Goal: Task Accomplishment & Management: Use online tool/utility

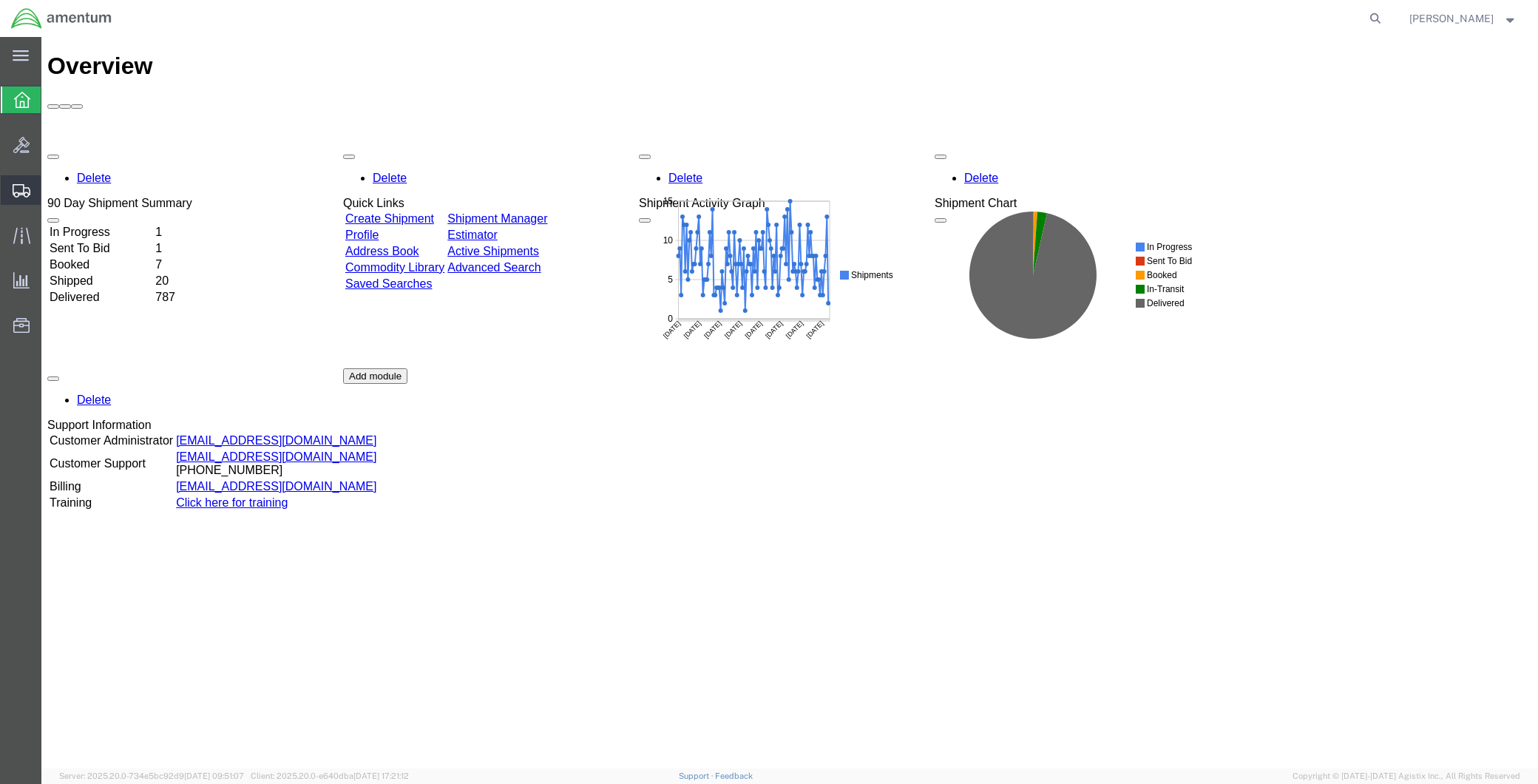
click at [0, 0] on span "Shipment Manager" at bounding box center [0, 0] width 0 height 0
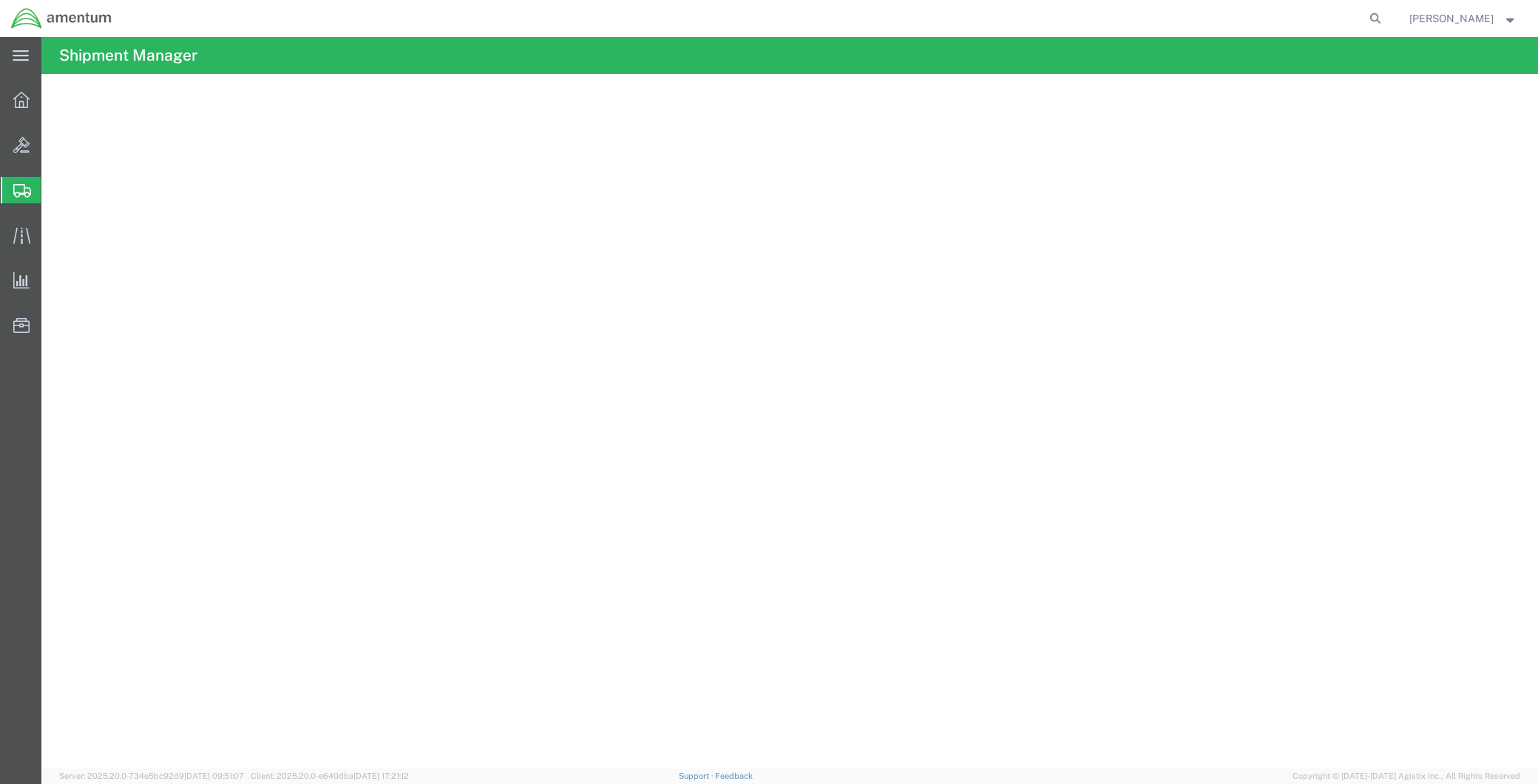
click at [0, 0] on span "Create Shipment" at bounding box center [0, 0] width 0 height 0
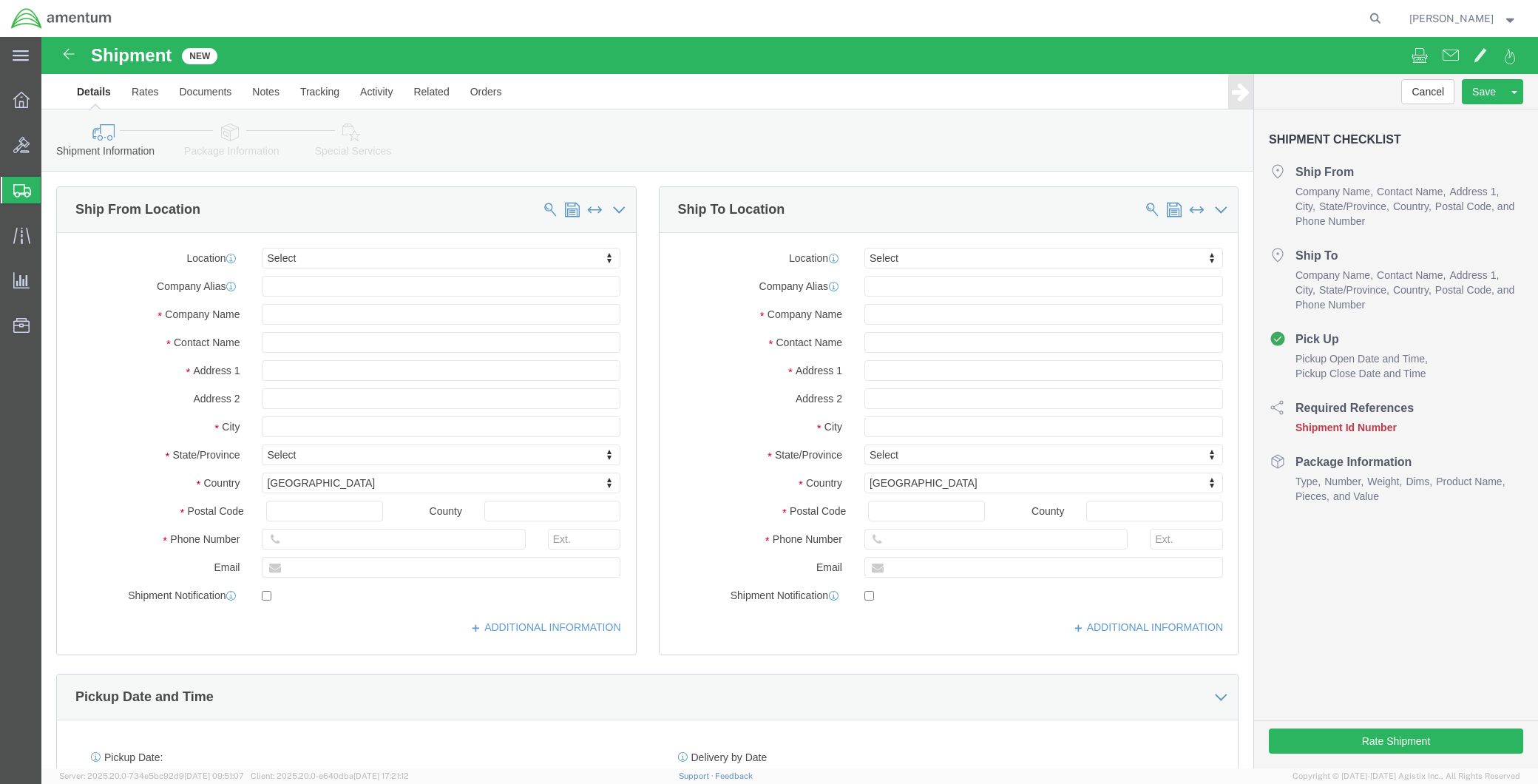
select select
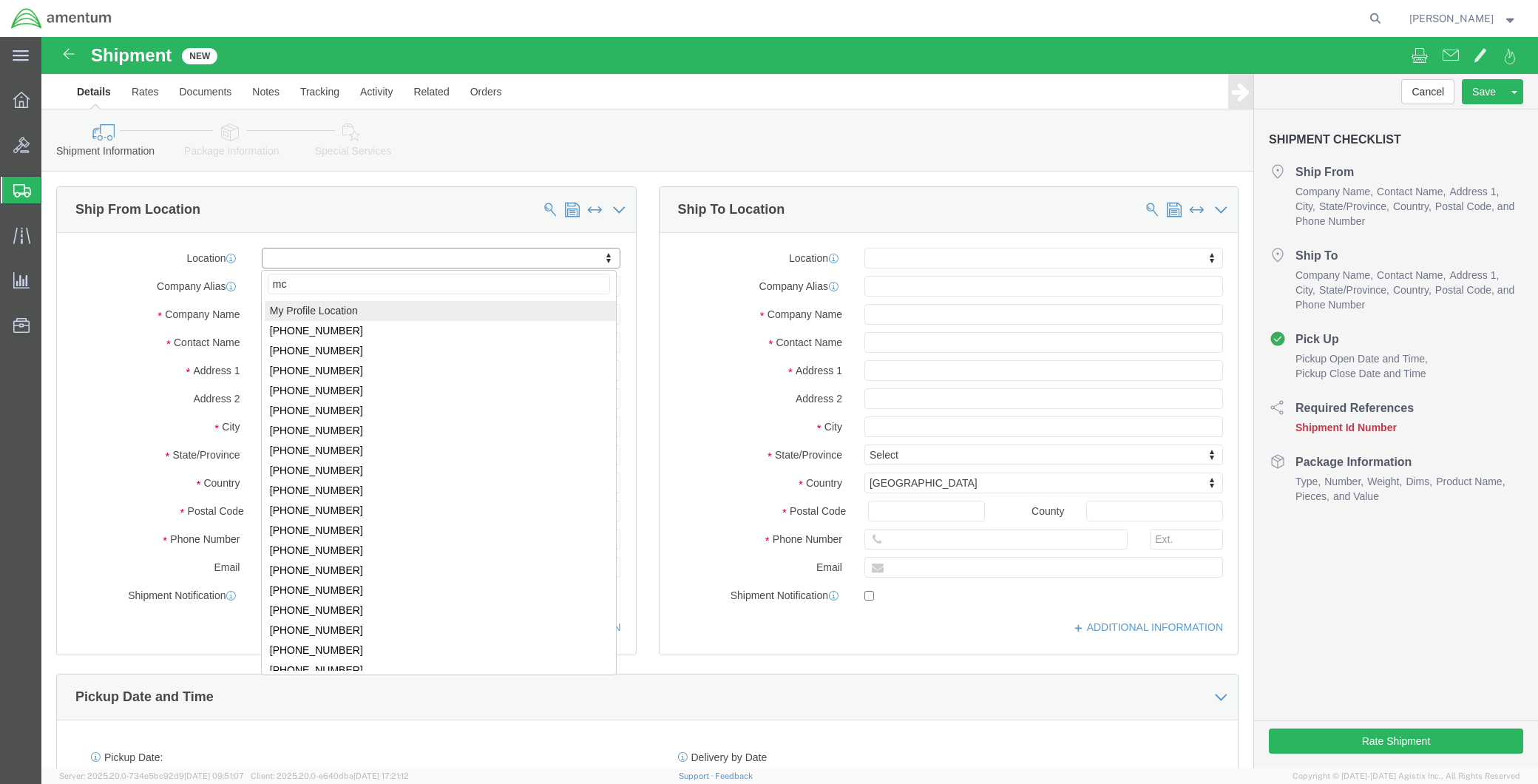
type input "mca"
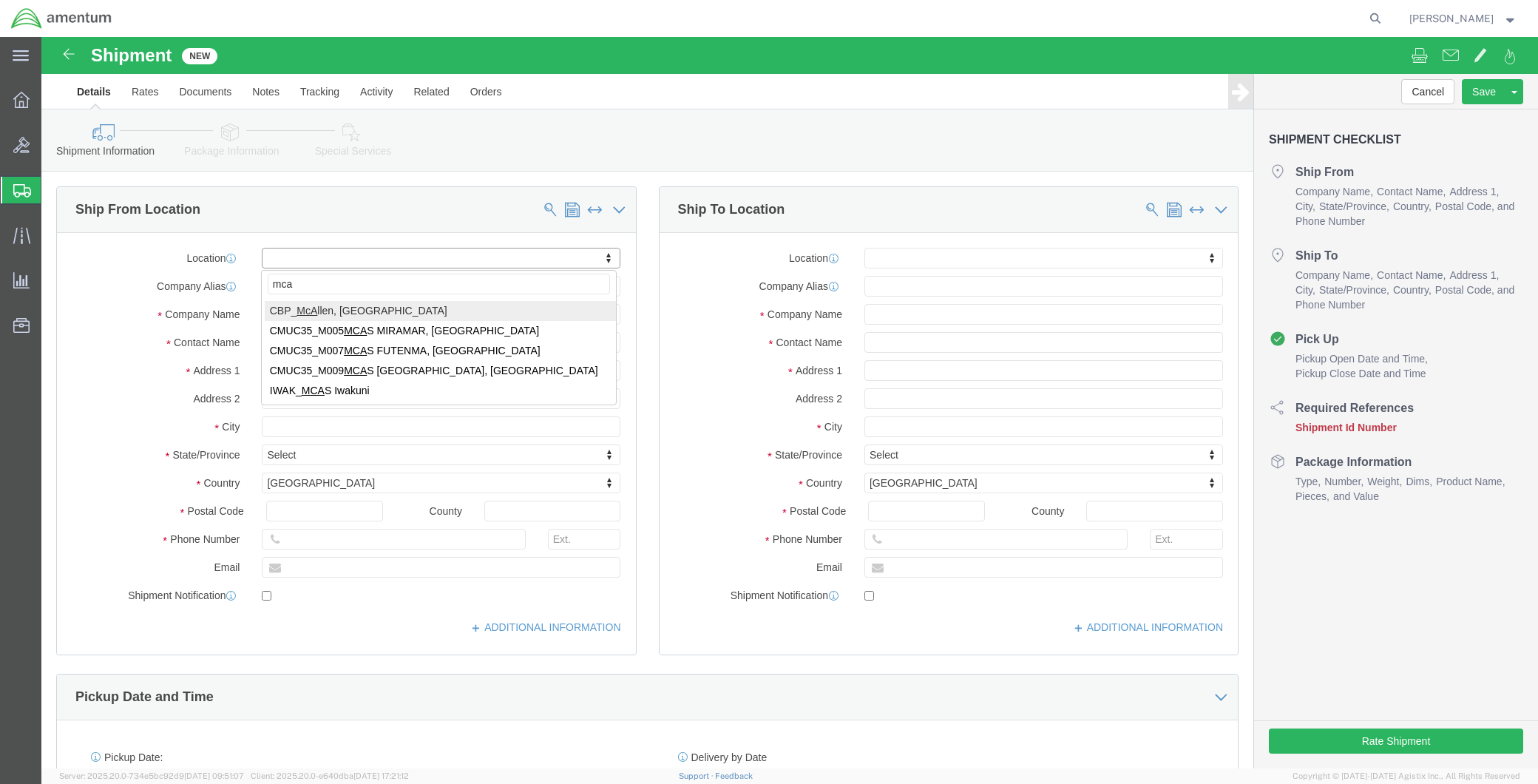
select select "49941"
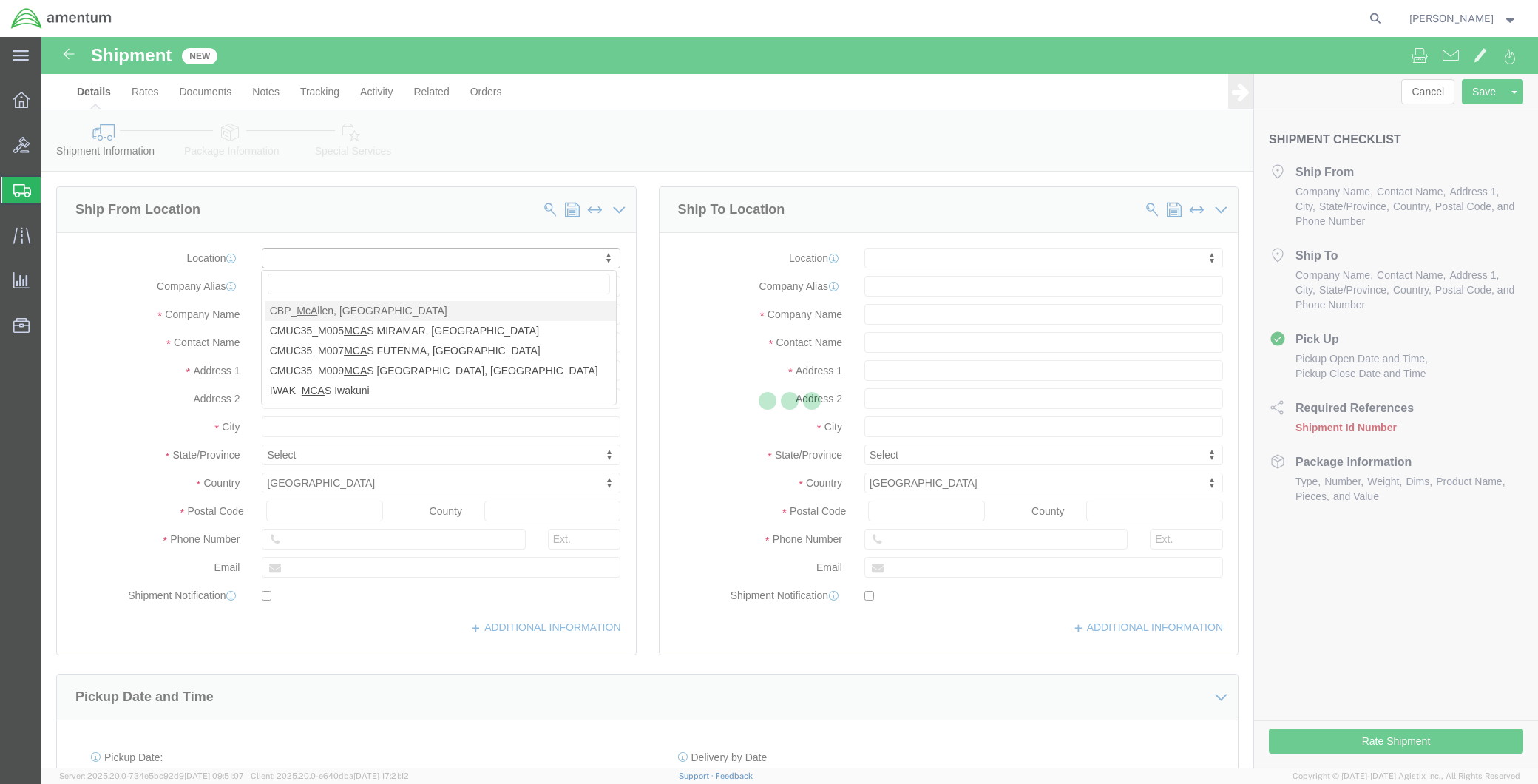
select select "[GEOGRAPHIC_DATA]"
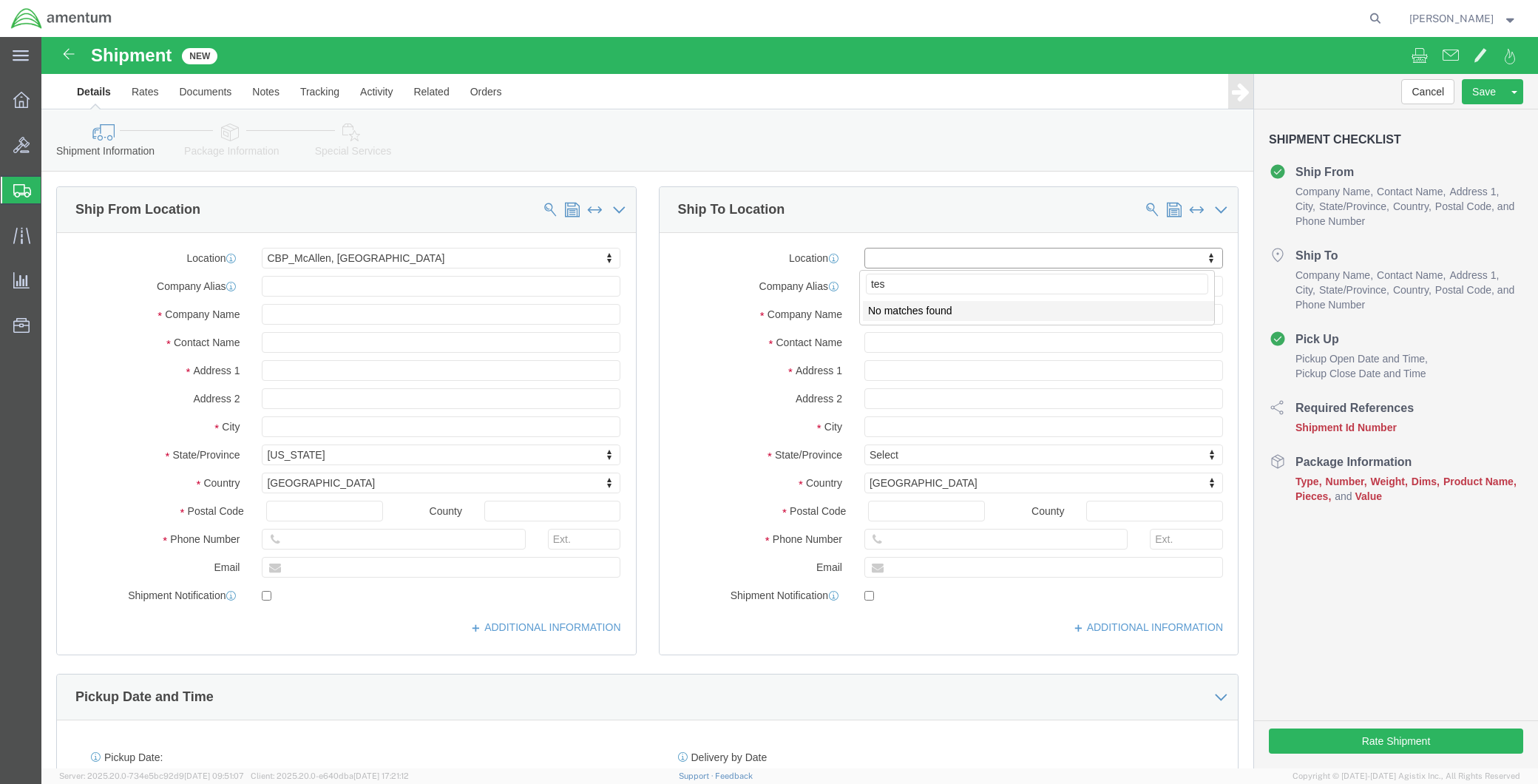
type input "tes"
click input "text"
paste input "Tesla Industries Inc."
type input "Tesla Industries Inc."
click input "text"
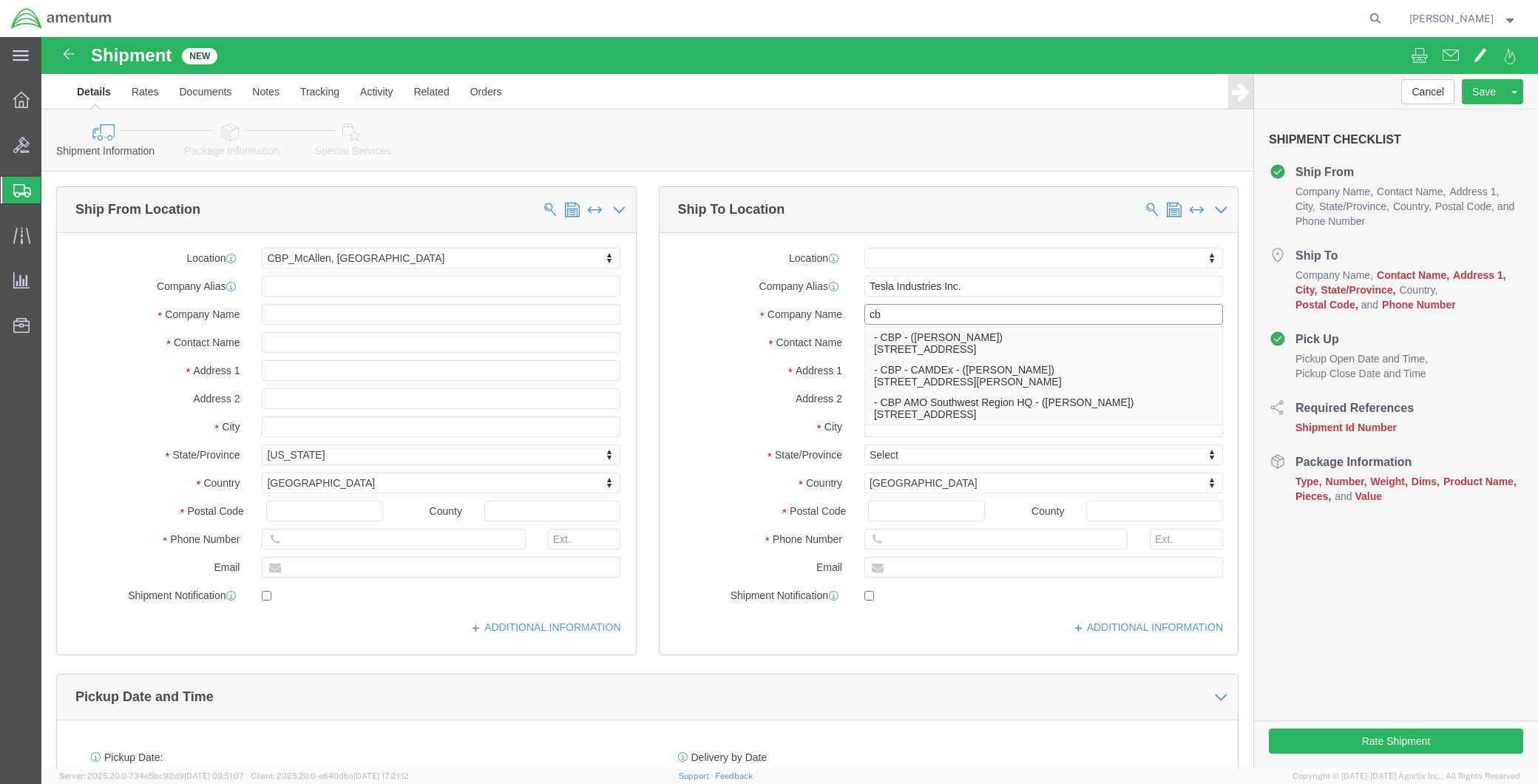
type input "c"
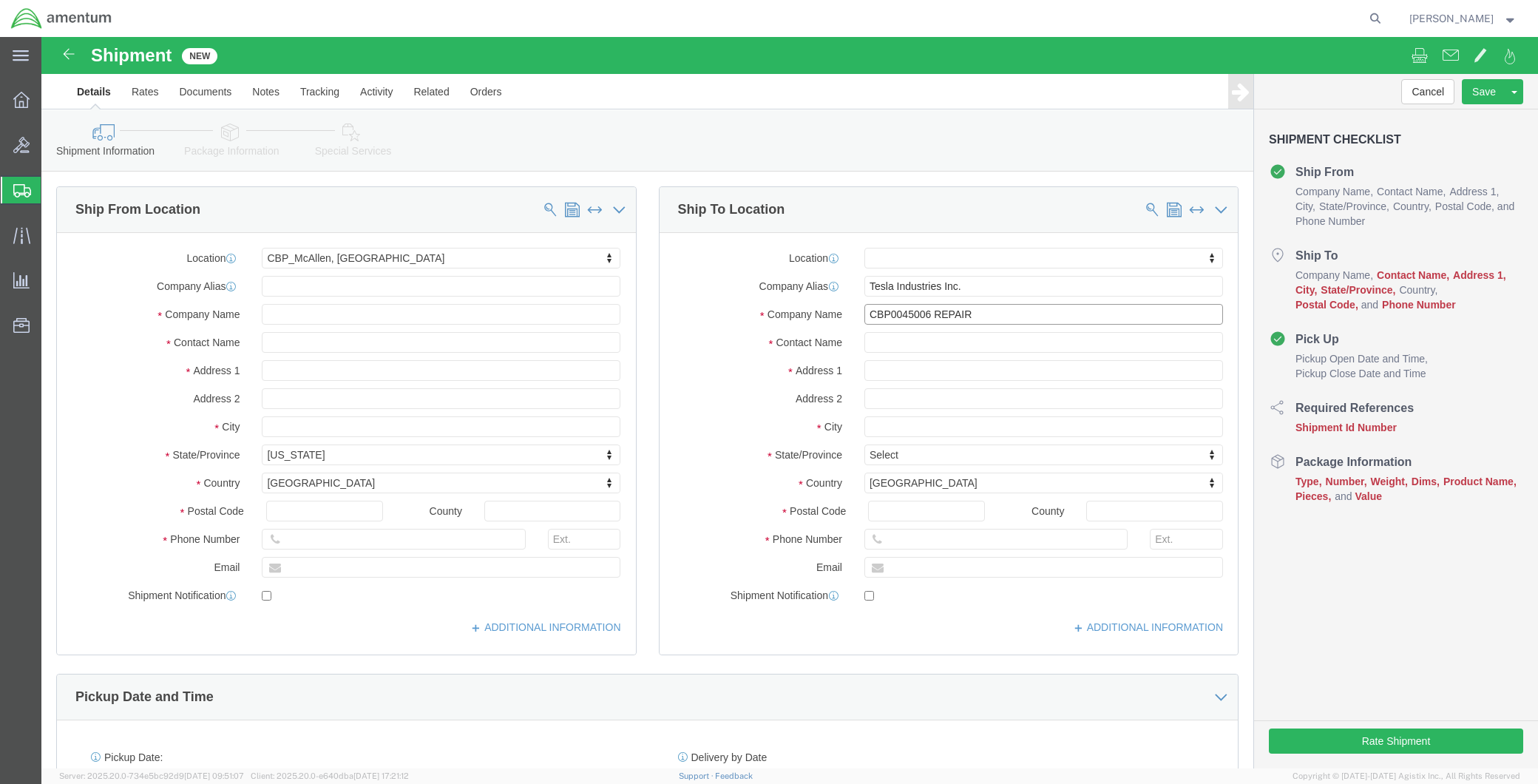
drag, startPoint x: 946, startPoint y: 282, endPoint x: 819, endPoint y: 282, distance: 127.0
click input "CBP0045006 REPAIR"
type input "CBP0045006 REPAIR"
click input "text"
paste input "CBP0045006 REPAIR"
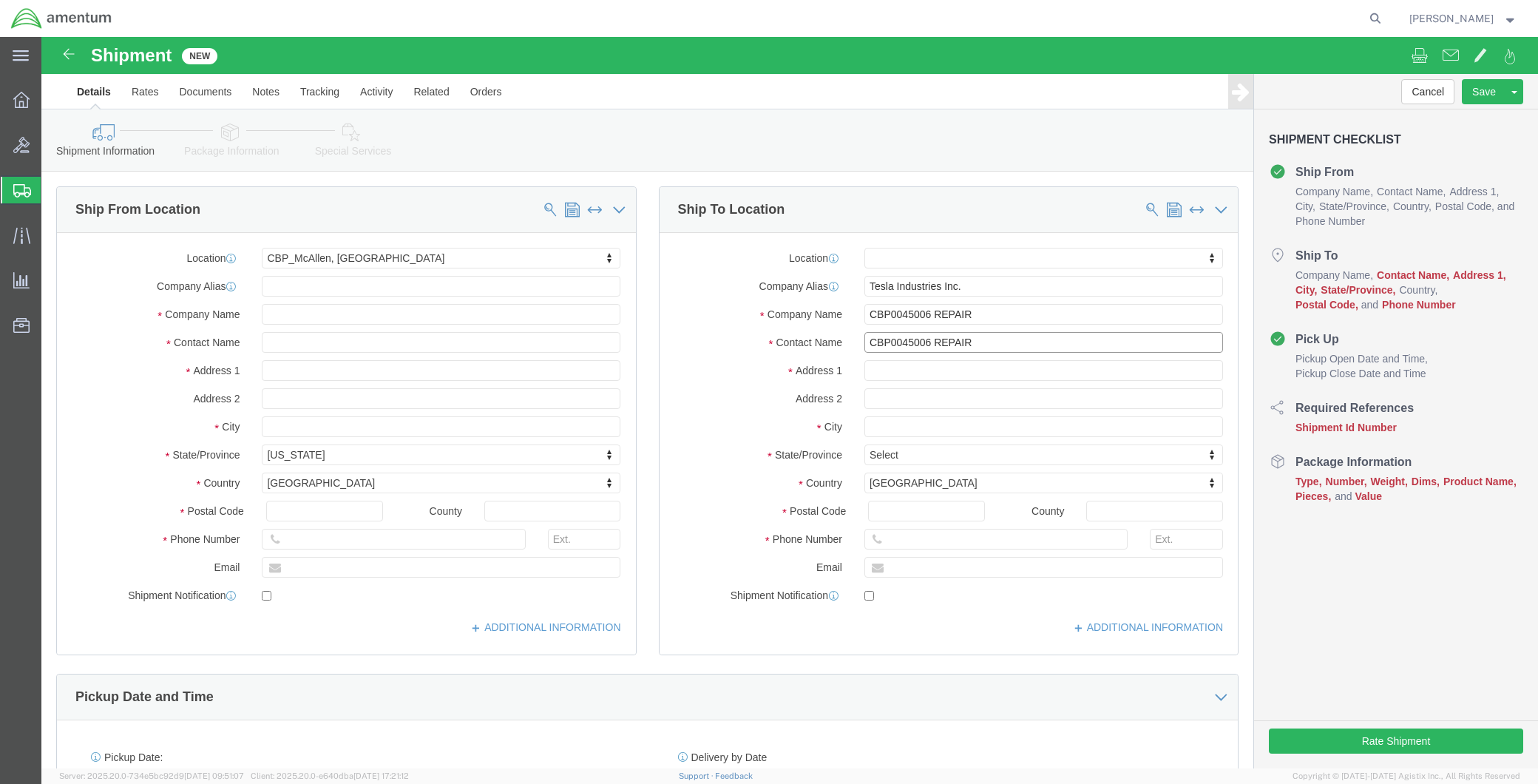
type input "CBP0045006 REPAIR"
drag, startPoint x: 928, startPoint y: 251, endPoint x: 805, endPoint y: 249, distance: 123.0
click div "Company Alias Tesla Industries Inc."
drag, startPoint x: 940, startPoint y: 282, endPoint x: 737, endPoint y: 282, distance: 203.0
click div "Company Name CBP0045006 REPAIR CBP"
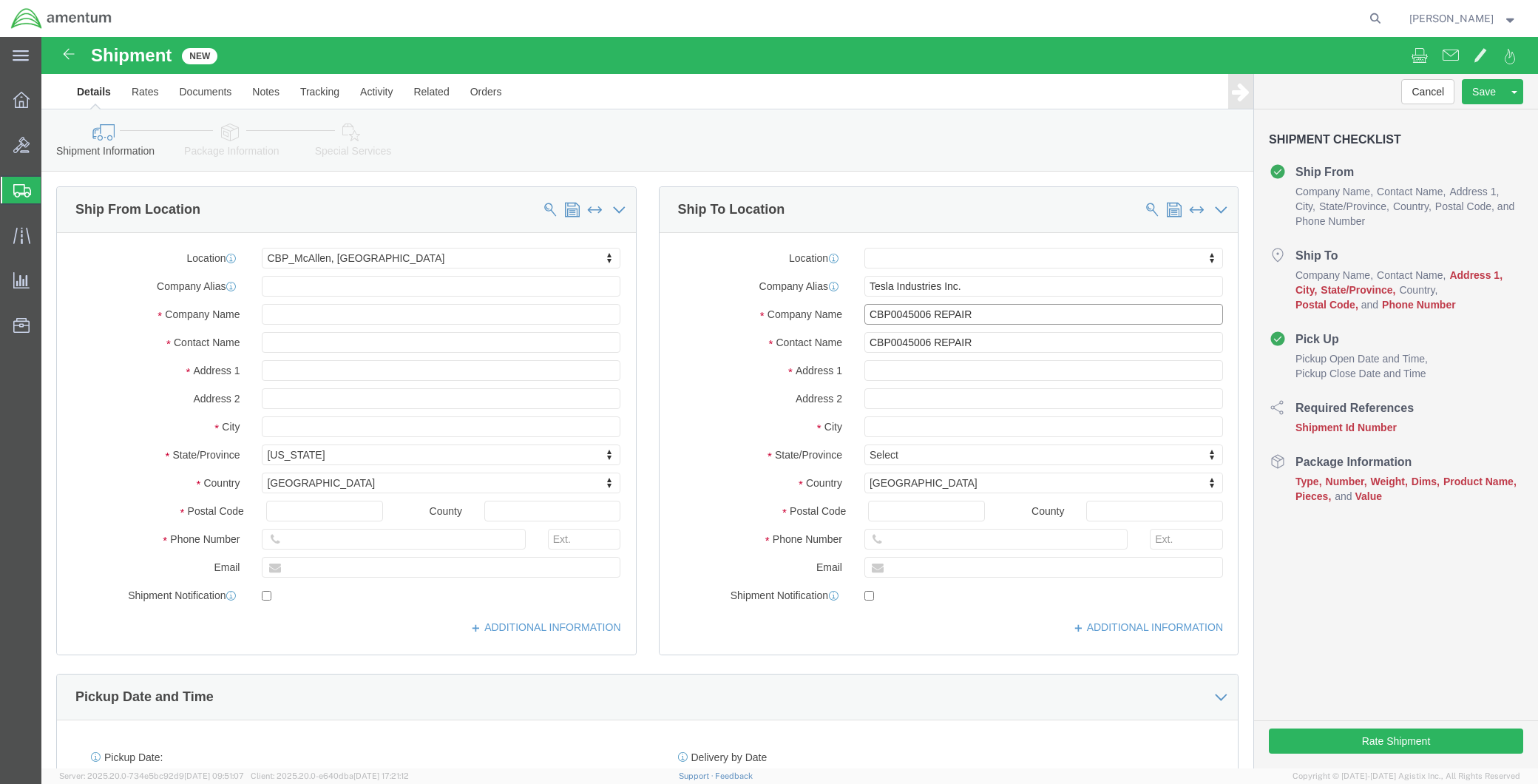
paste input "Tesla Industries Inc."
type input "Tesla Industries Inc."
click input "text"
paste input "[STREET_ADDRESS]"
type input "[STREET_ADDRESS]"
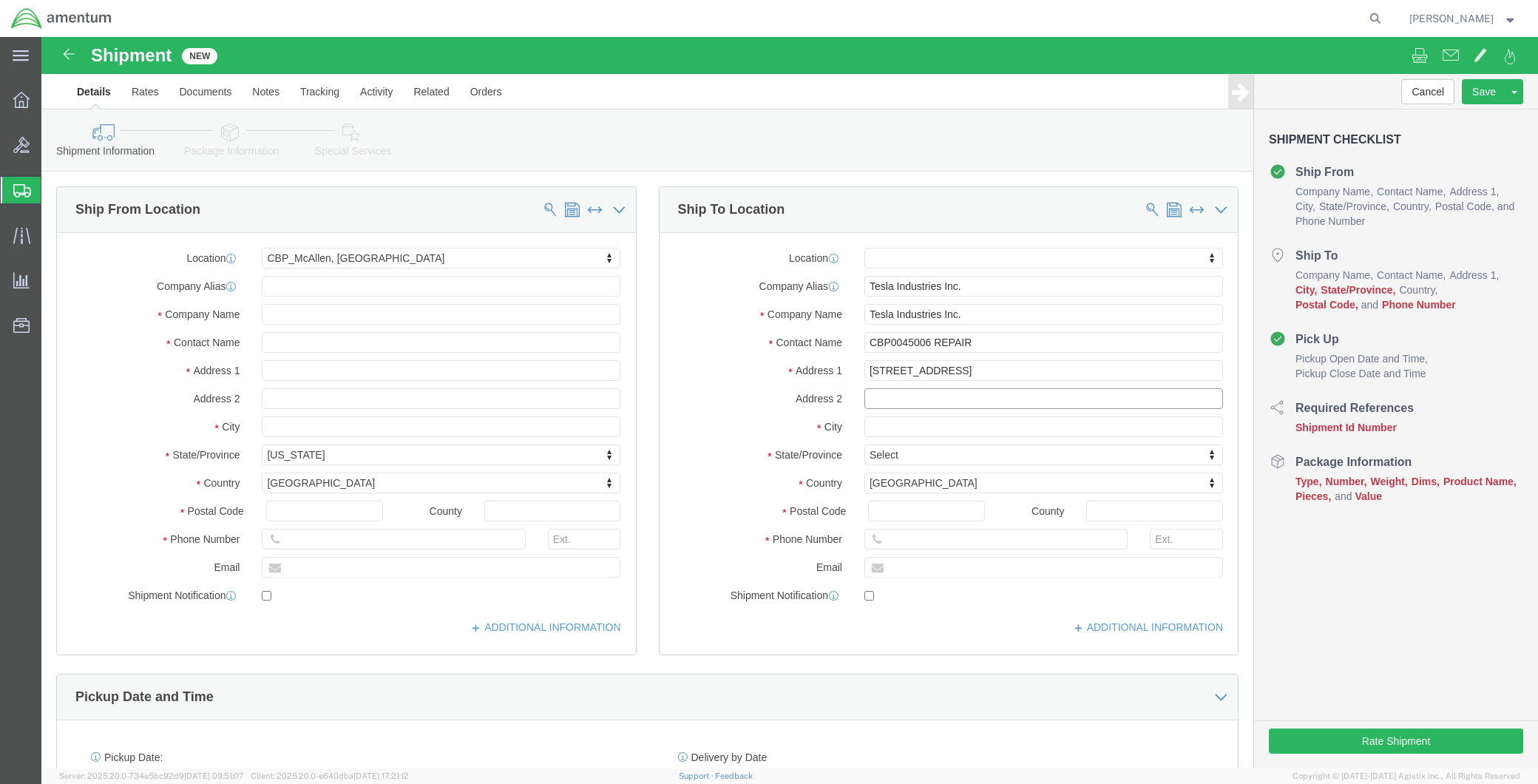
click input "text"
paste input "[GEOGRAPHIC_DATA]"
type input "[GEOGRAPHIC_DATA]"
type input "DE"
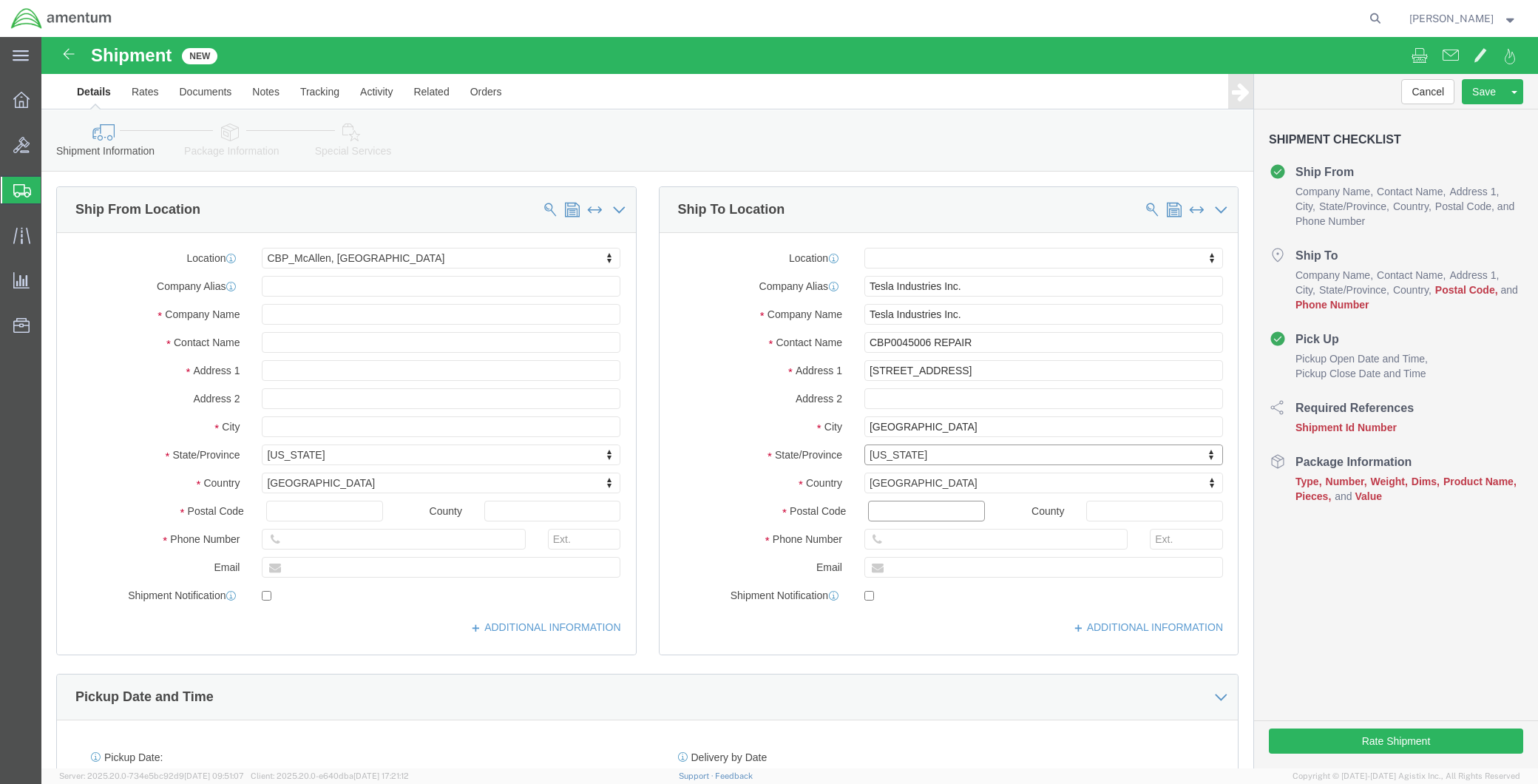
click input "Postal Code"
type input "19720"
click input "text"
type input "[PHONE_NUMBER]"
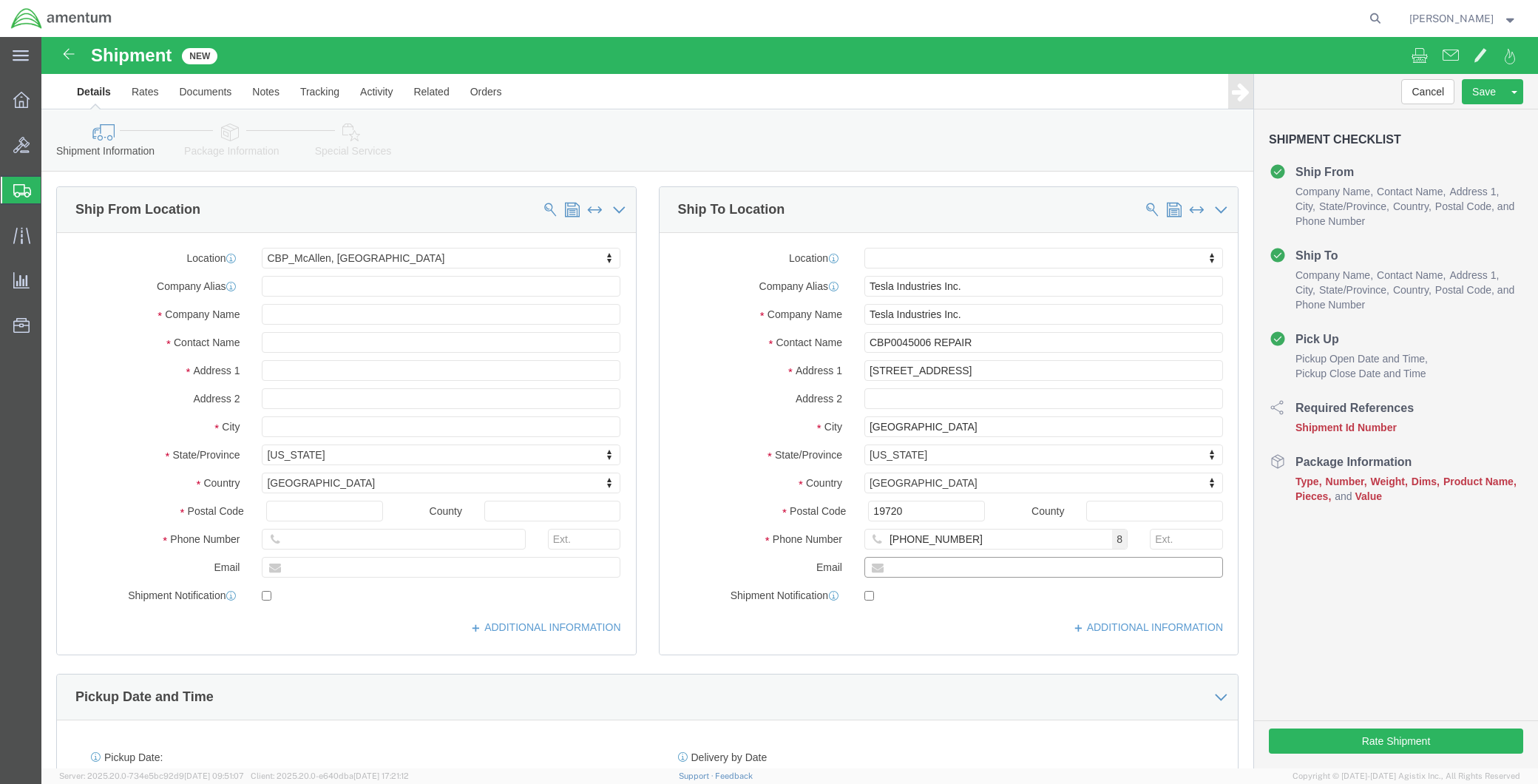
click input "text"
paste input "[PERSON_NAME][EMAIL_ADDRESS][DOMAIN_NAME]"
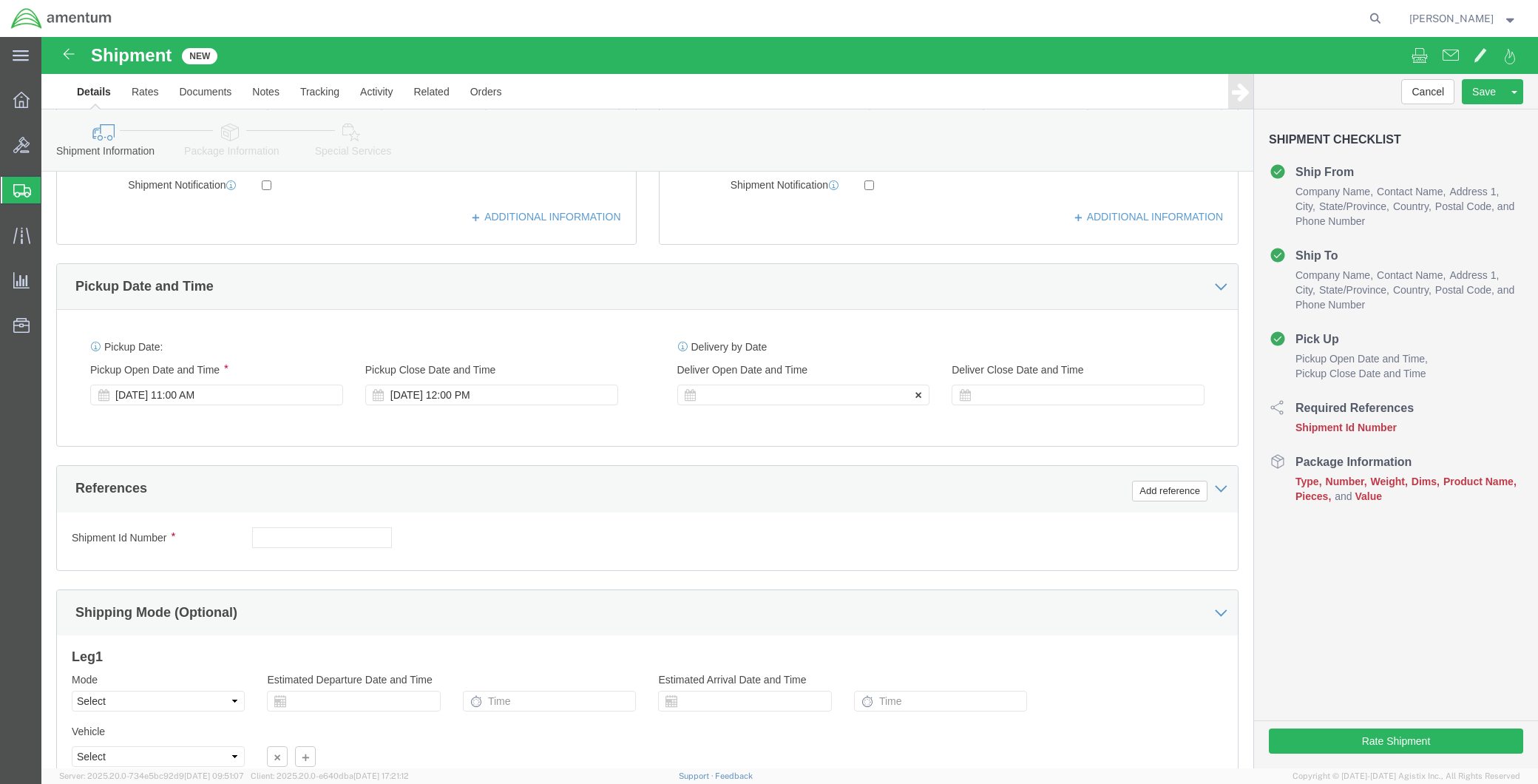
type input "[PERSON_NAME][EMAIL_ADDRESS][DOMAIN_NAME]"
click div
click input "1:00 PM"
type input "8:00 AM"
click button "Apply"
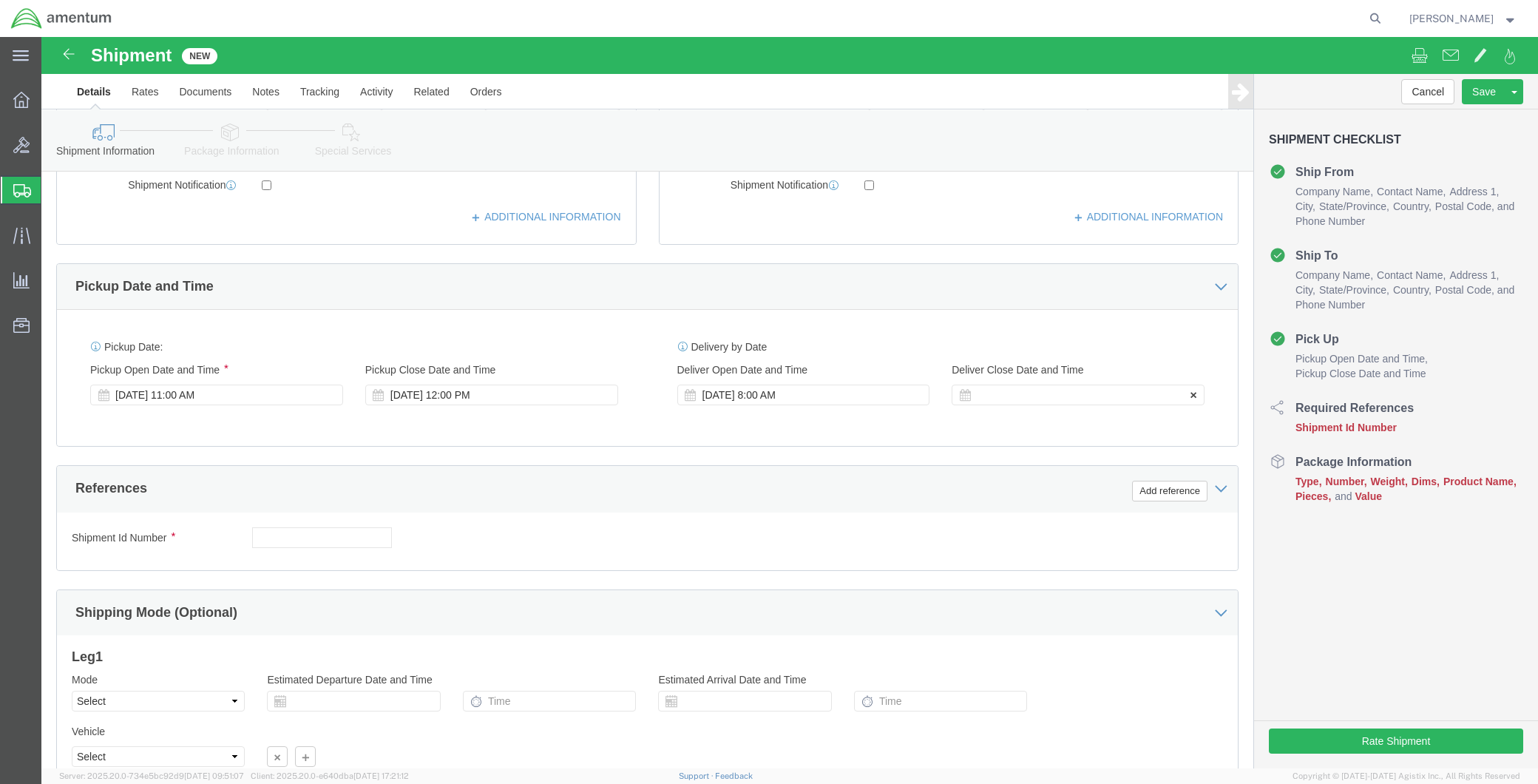
click div
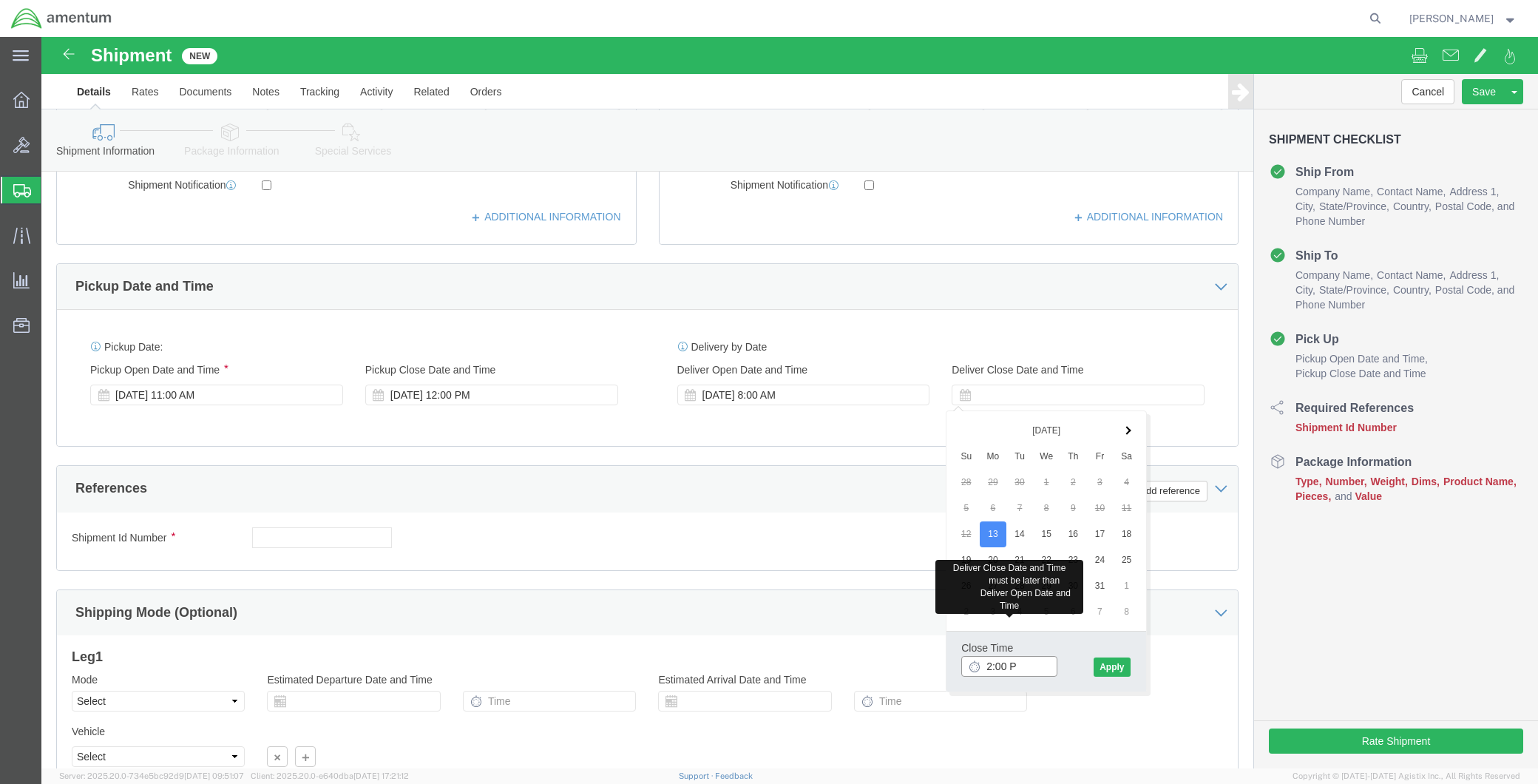
type input "2:00 PM"
click button "Apply"
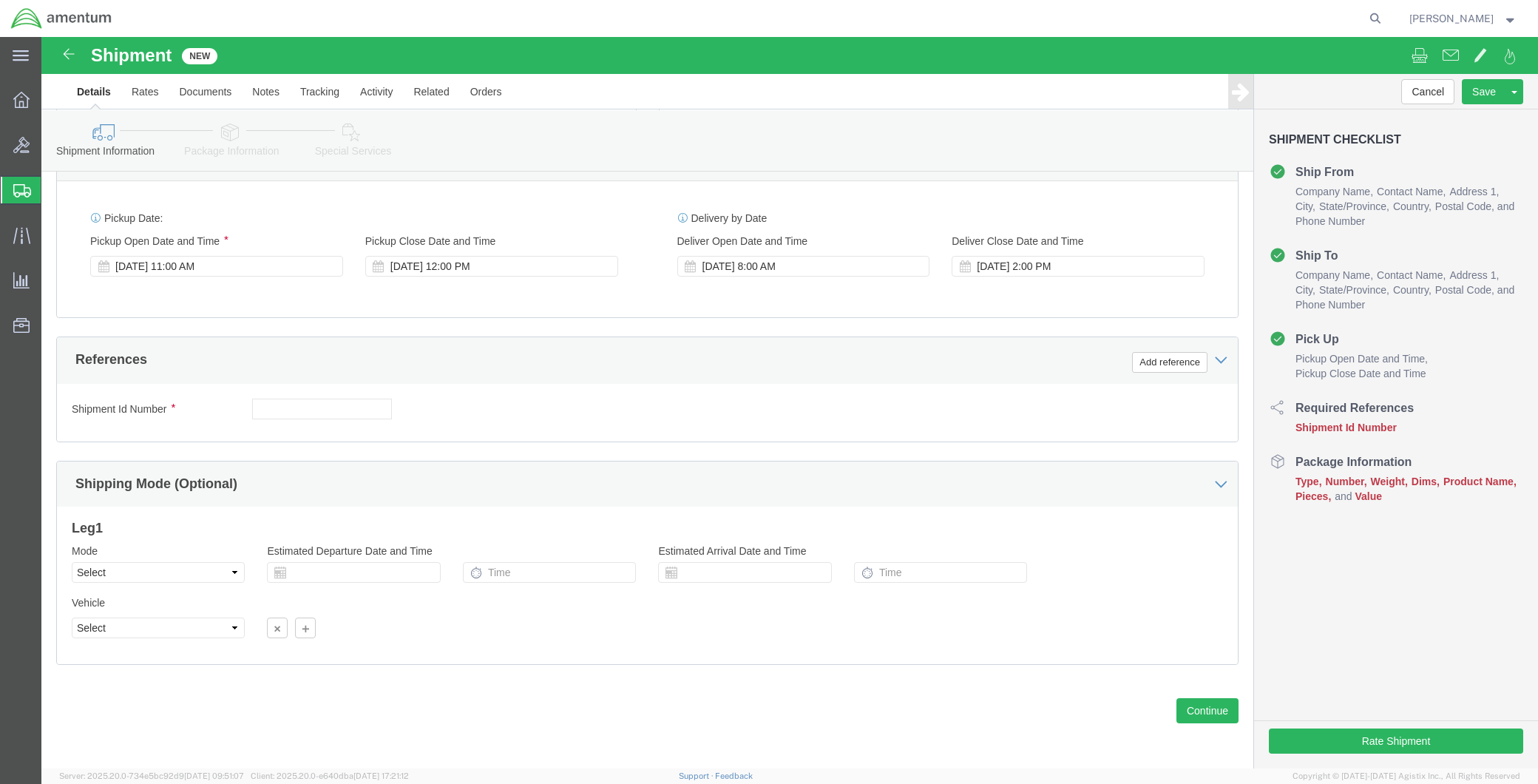
scroll to position [545, 0]
click button "Continue"
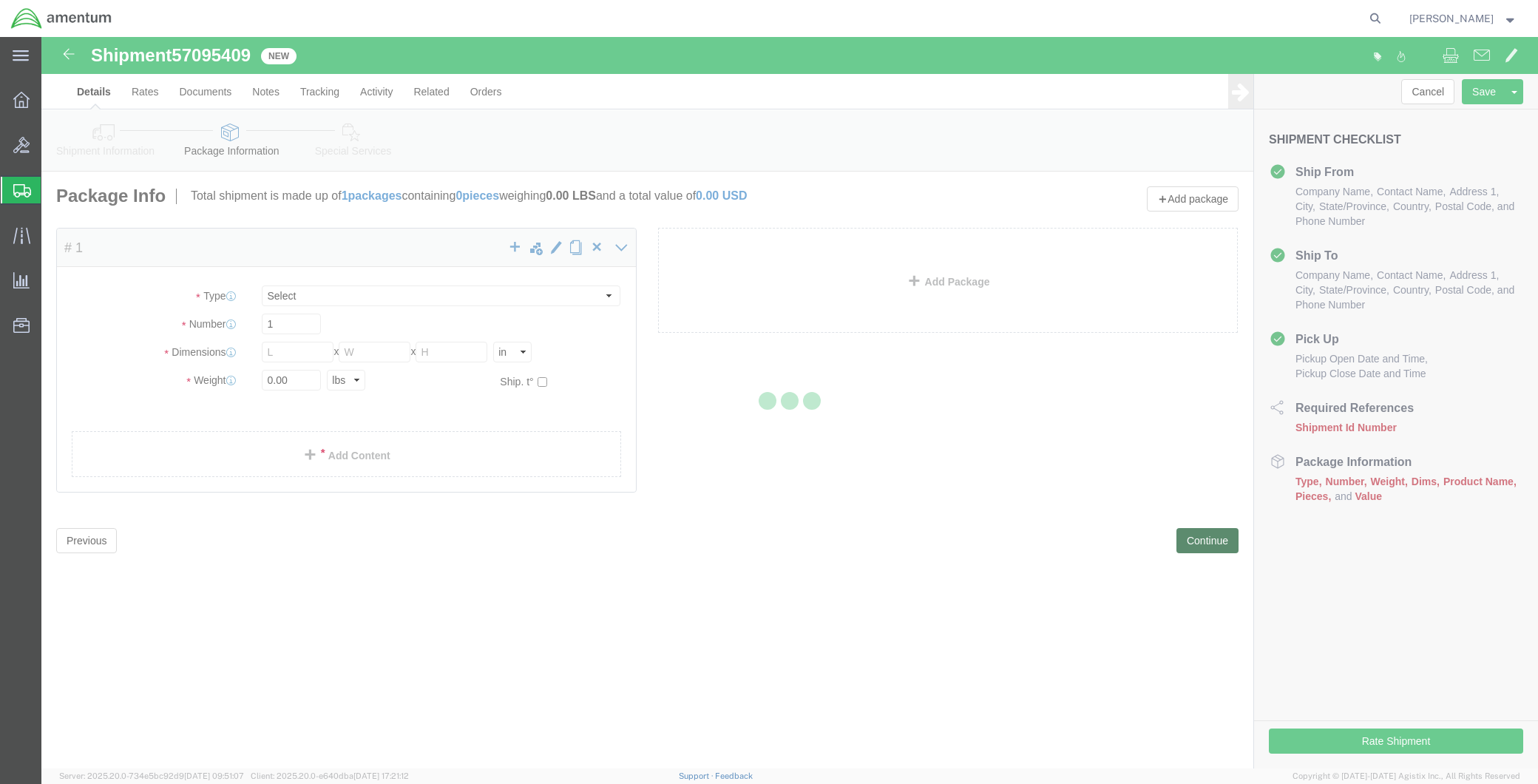
select select "CBOX"
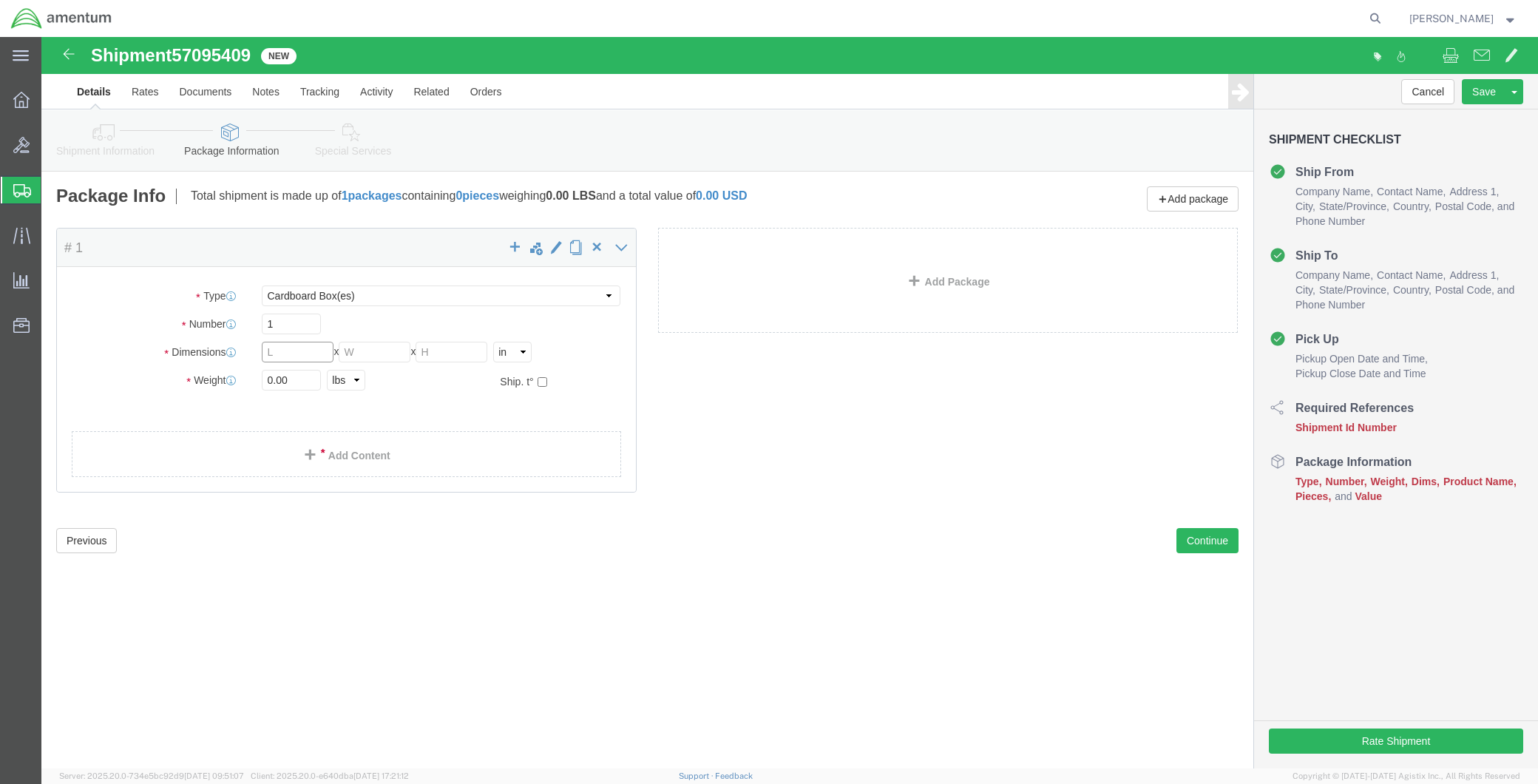
click input "text"
type input "40"
type input "17"
type input "22"
type input "176"
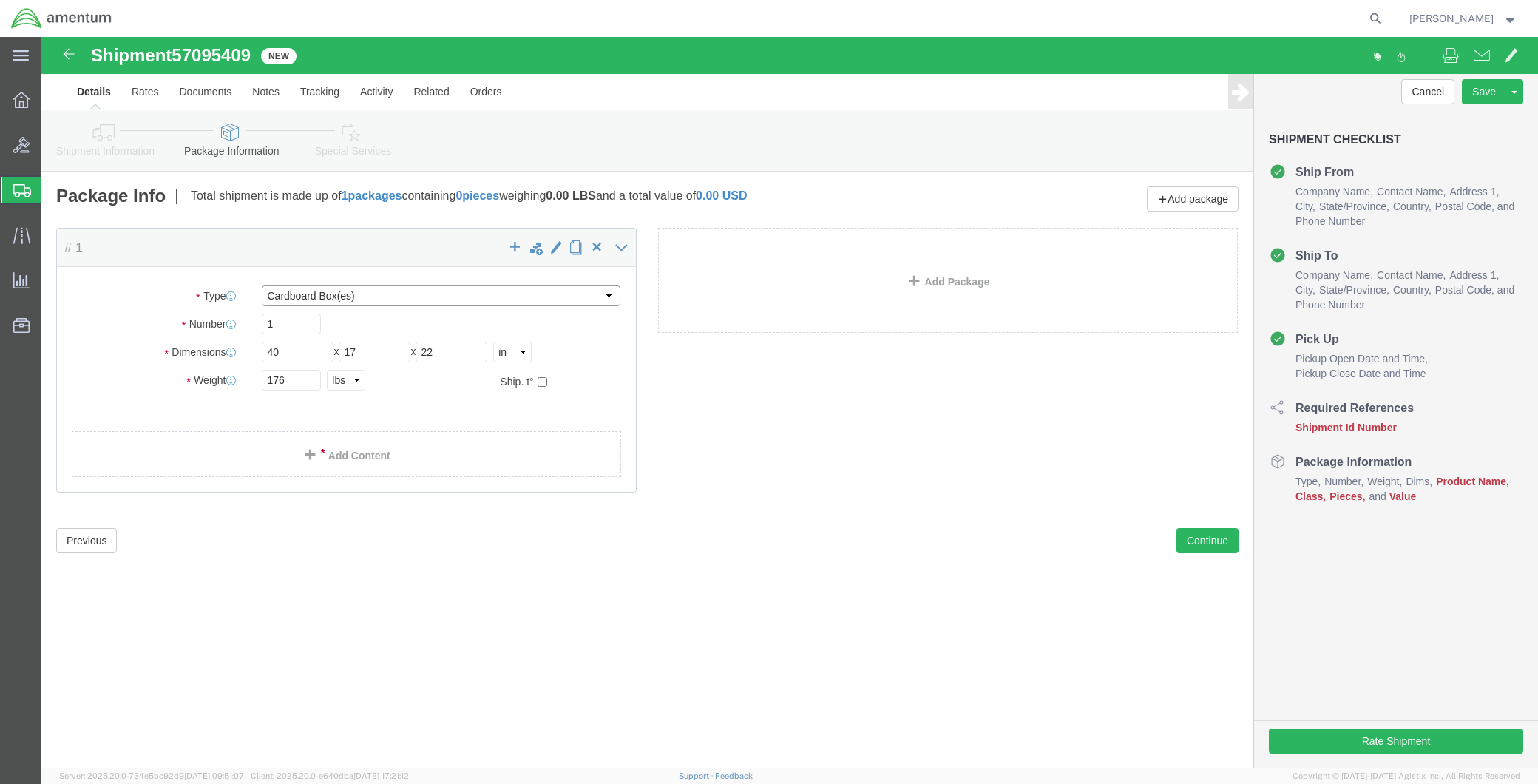
click select "Select BCK Boxes Bale(s) Basket(s) Bolt(s) Bottle(s) Buckets Bulk Bundle(s) Can…"
select select "CRAT"
click select "Select BCK Boxes Bale(s) Basket(s) Bolt(s) Bottle(s) Buckets Bulk Bundle(s) Can…"
click link "Add Content"
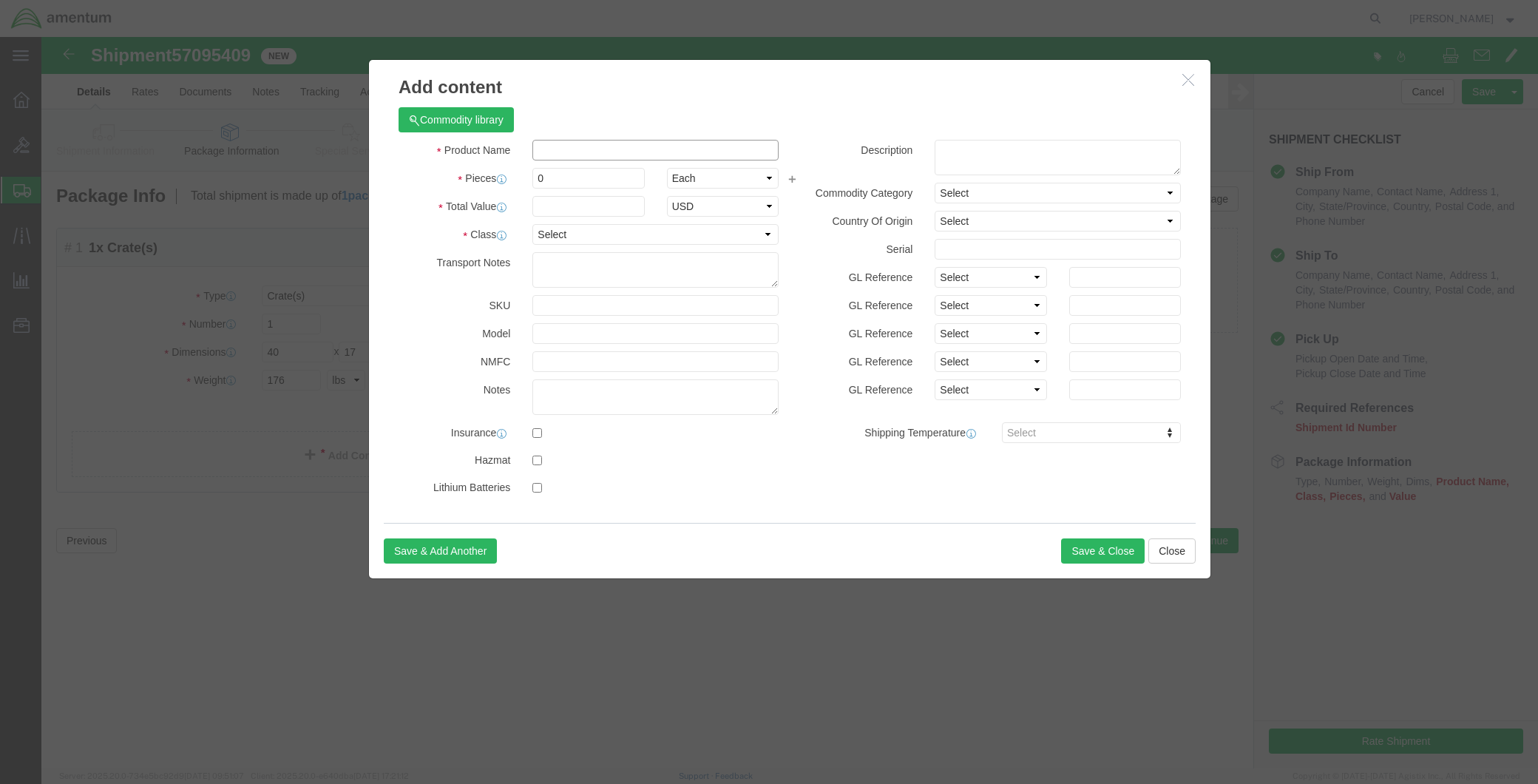
click input "text"
paste input "GROUND POWER UNIT"
type input "GROUND POWER UNIT"
click input "0"
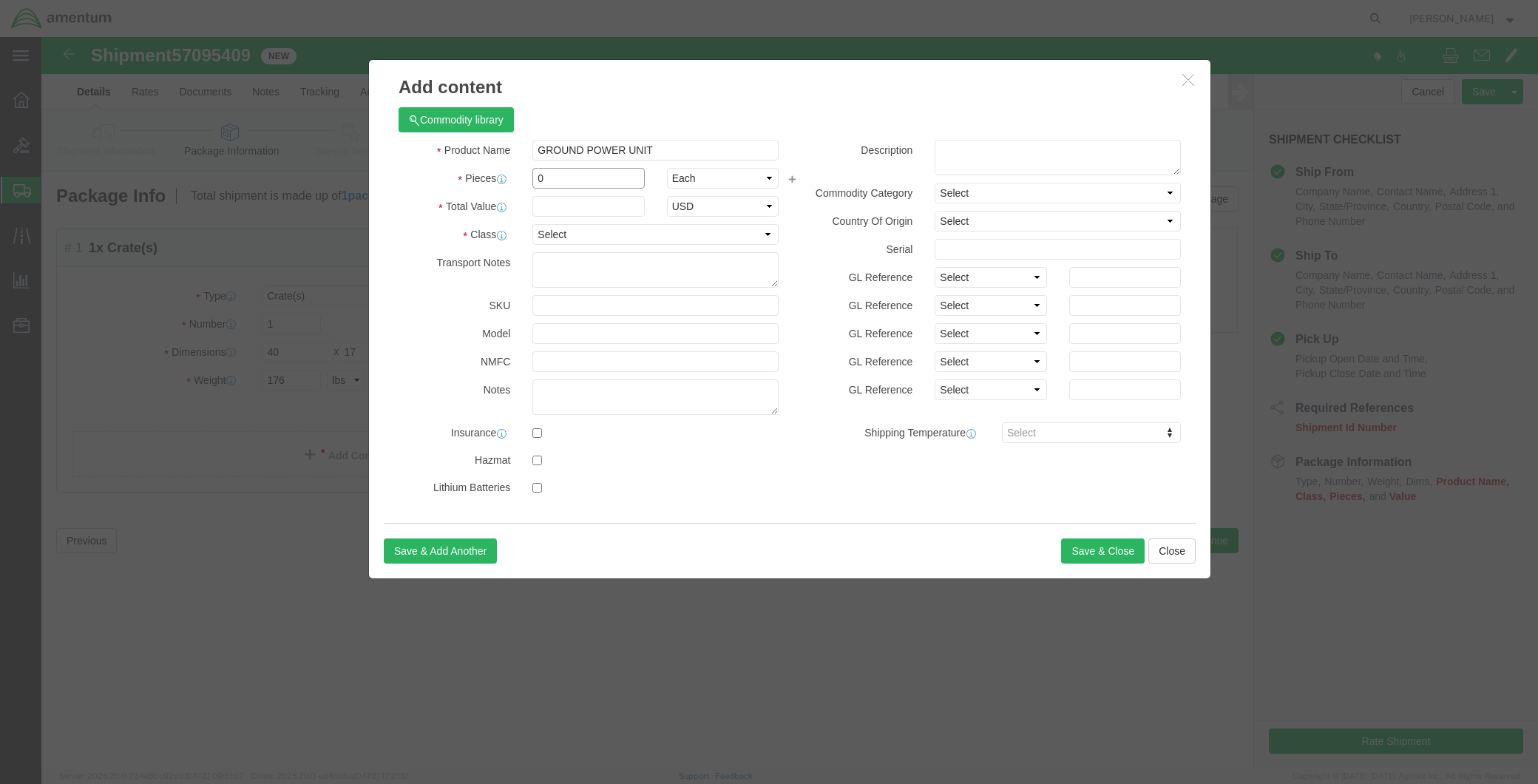
drag, startPoint x: 495, startPoint y: 139, endPoint x: 449, endPoint y: 144, distance: 46.3
click div "Pieces 0 Select Bag Barrels 100Board Feet Bottle Box Blister Pack Carats Can Ca…"
type input "1"
type input "15000.00"
click textarea
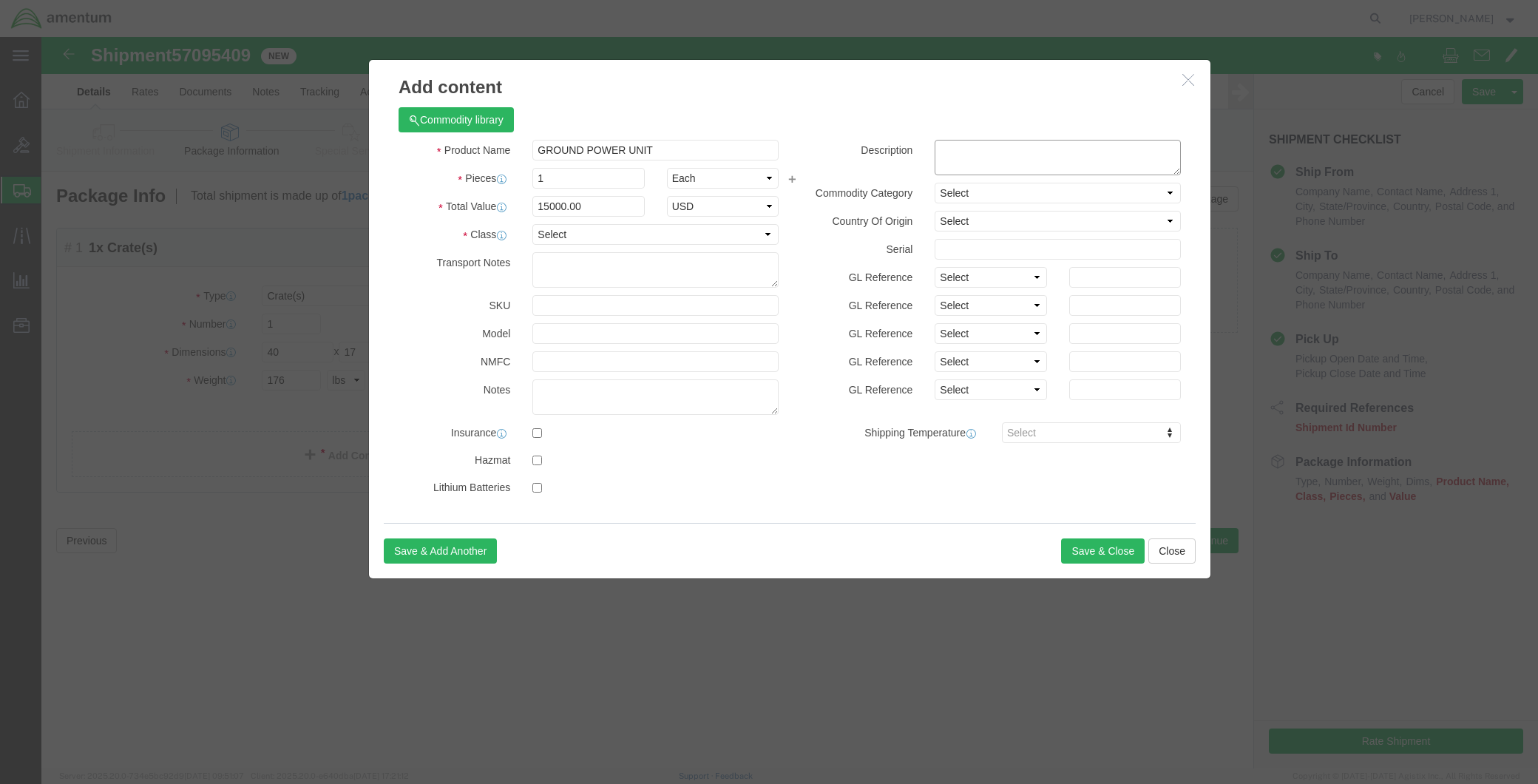
paste textarea "GROUND POWER UNIT"
click textarea "GROUND POWER UNIT PART"
paste textarea "TI3000GPU-24INT"
type textarea "GROUND POWER UNIT PART TI3000GPU-24INT"
click input "text"
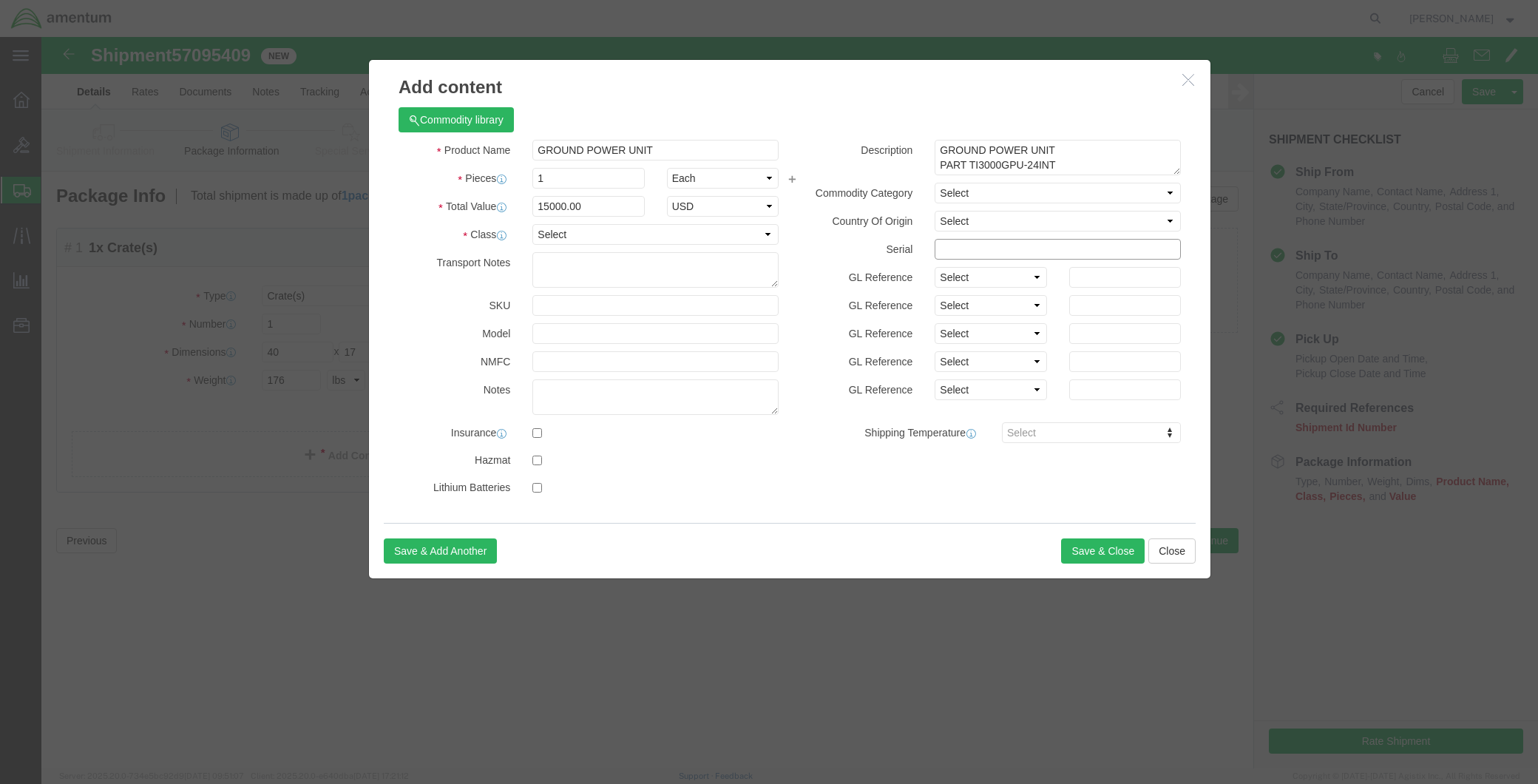
paste input "011596-0001001"
drag, startPoint x: 917, startPoint y: 212, endPoint x: 881, endPoint y: 215, distance: 36.1
click div "Serial 011596-0001001"
type input "011596-0001001"
click button "Save & Close"
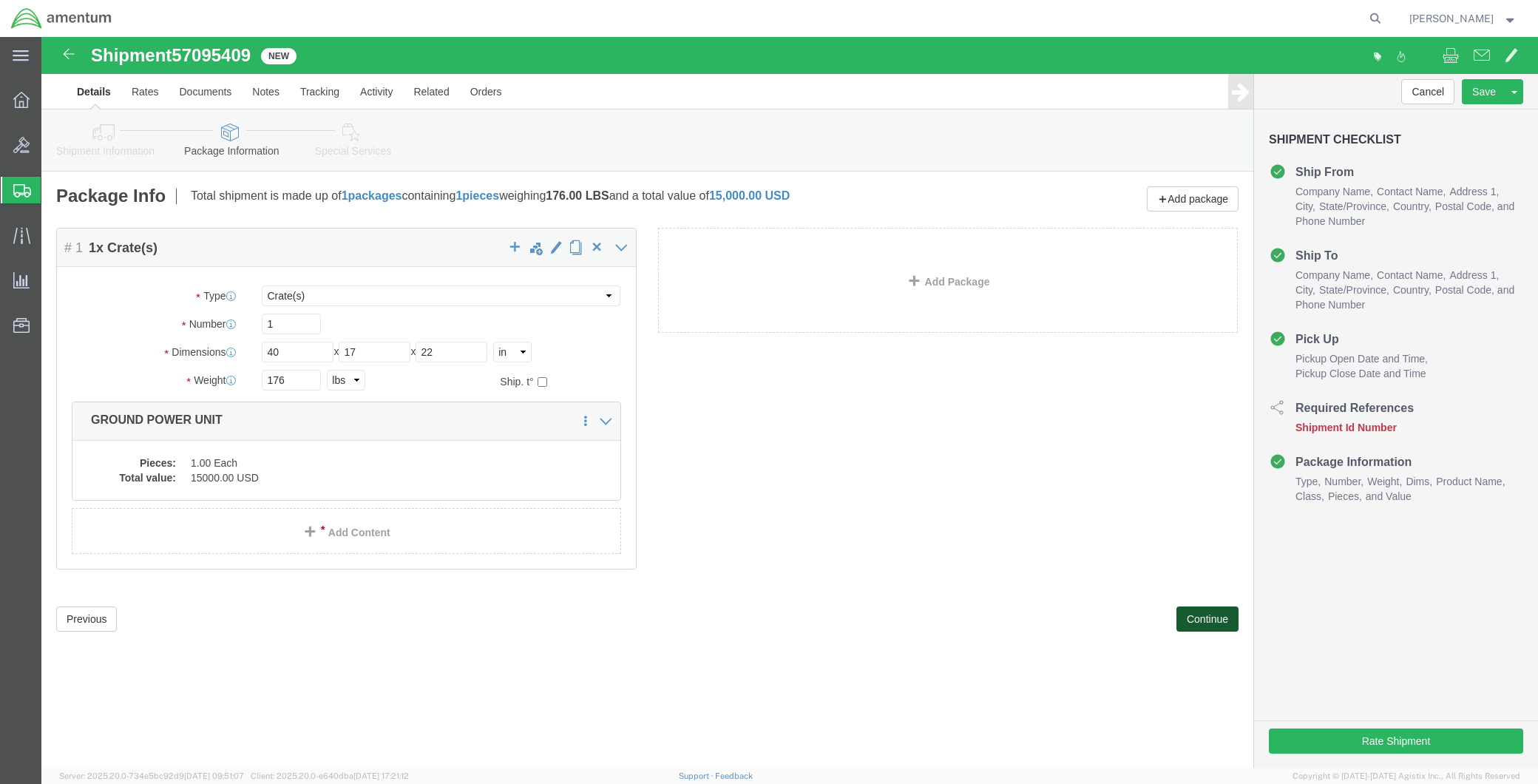
click button "Continue"
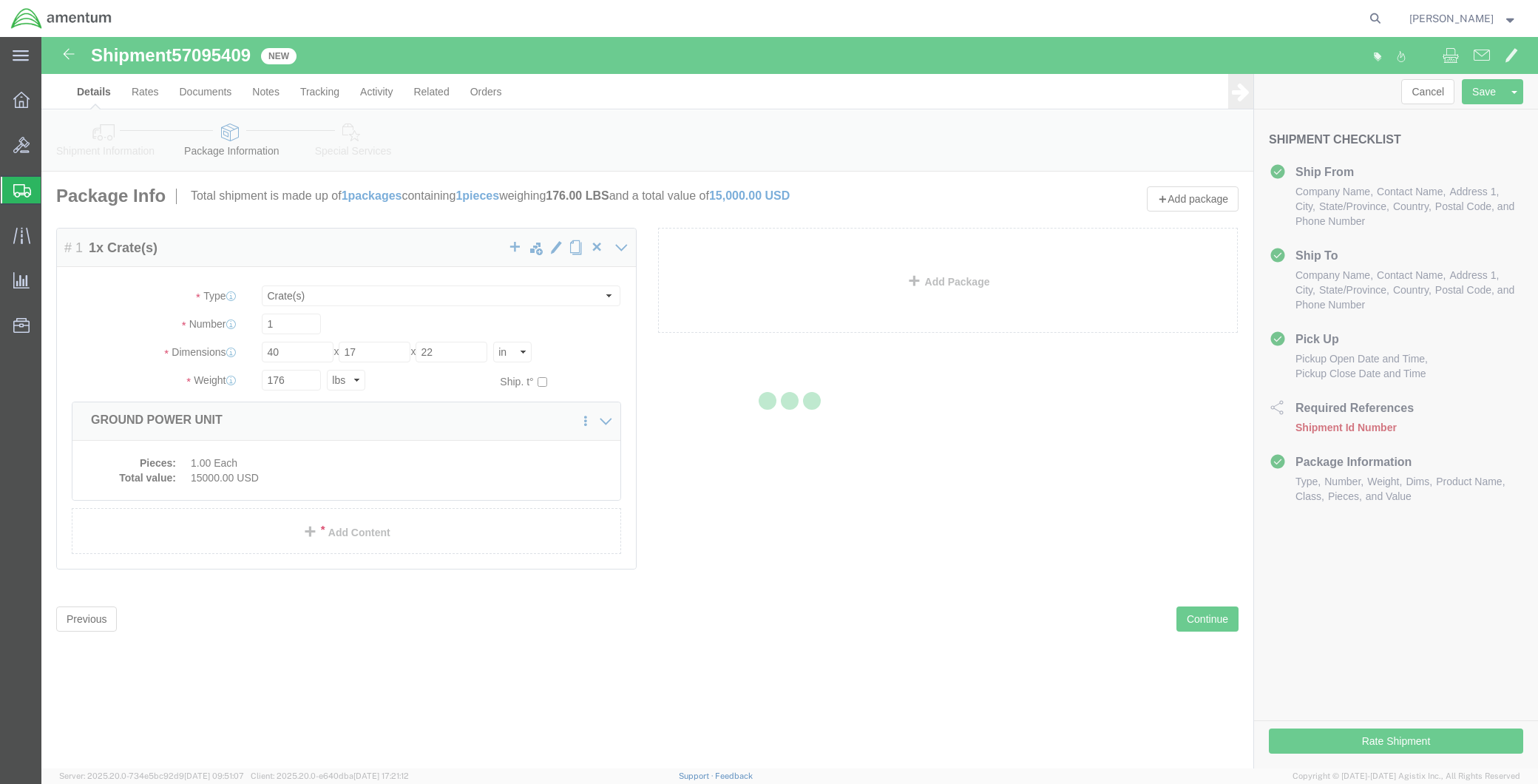
select select
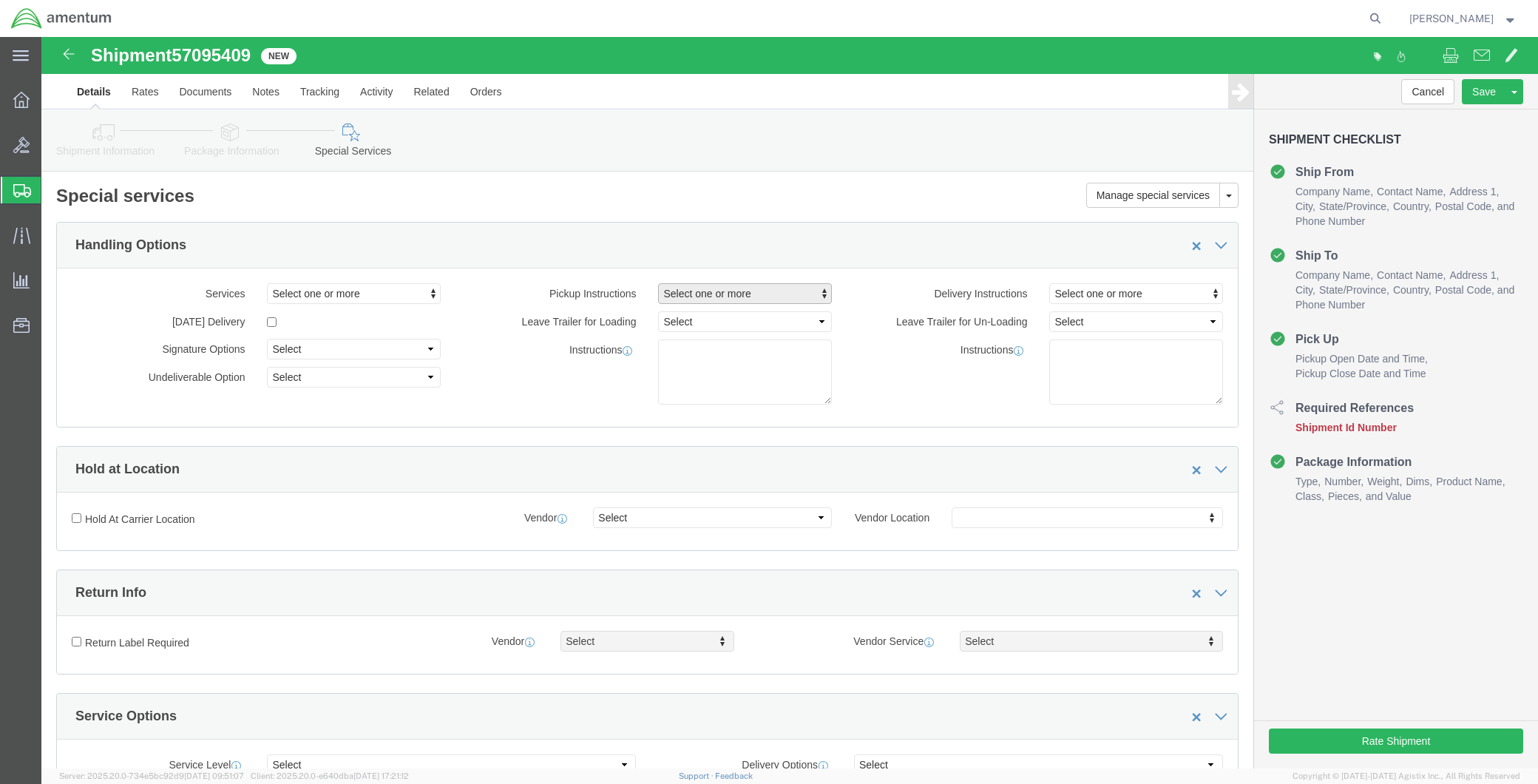
click span "button"
click link "Site Support"
click link "Lift Gate"
select select "PICKUP_LIFT_GATE"
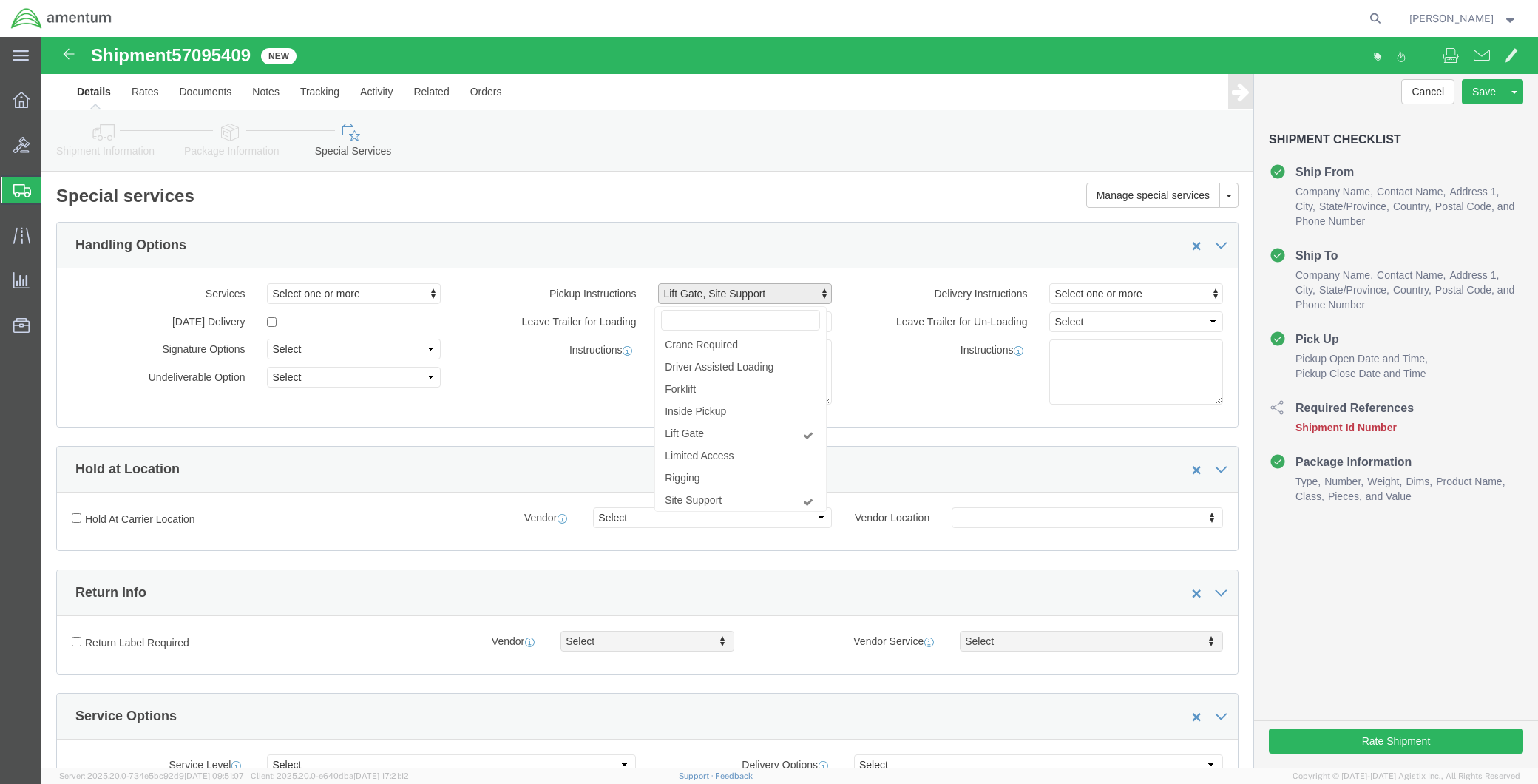
click div "Services Select one or more Air Ride Truck Blanket Wrap Carnet Consolidated Shi…"
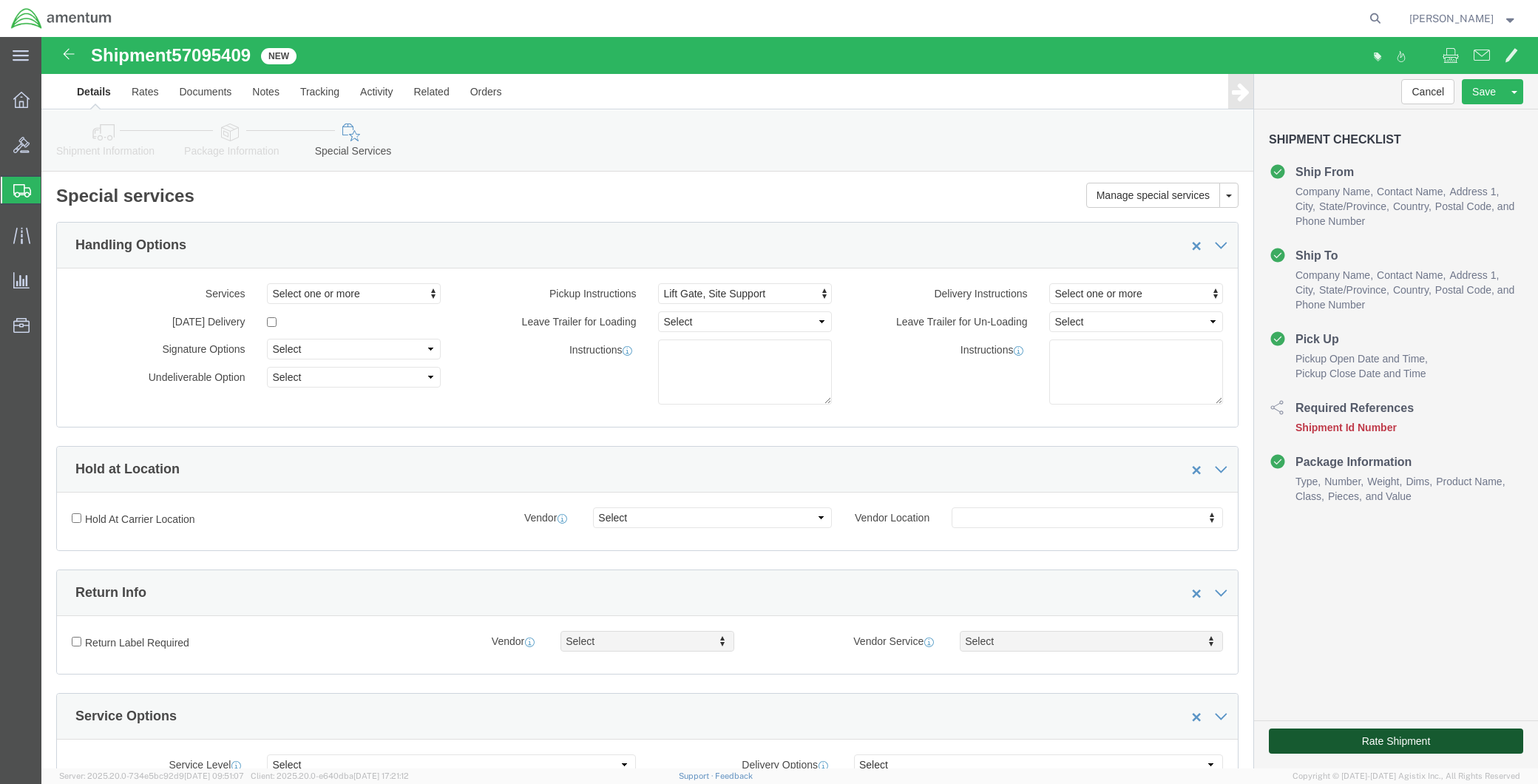
click button "Rate Shipment"
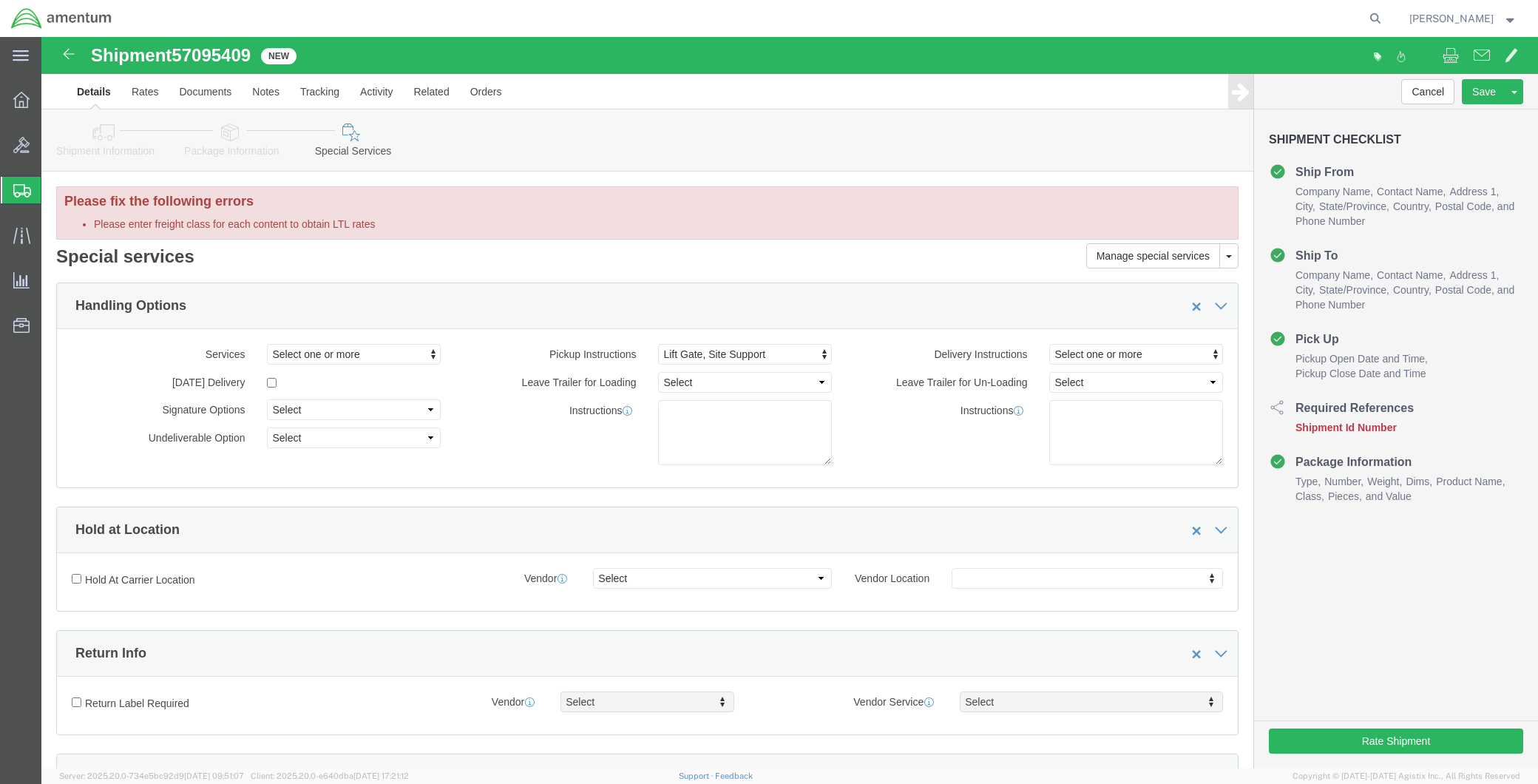
click li "Please enter freight class for each content to obtain LTL rates"
click link "Package Information"
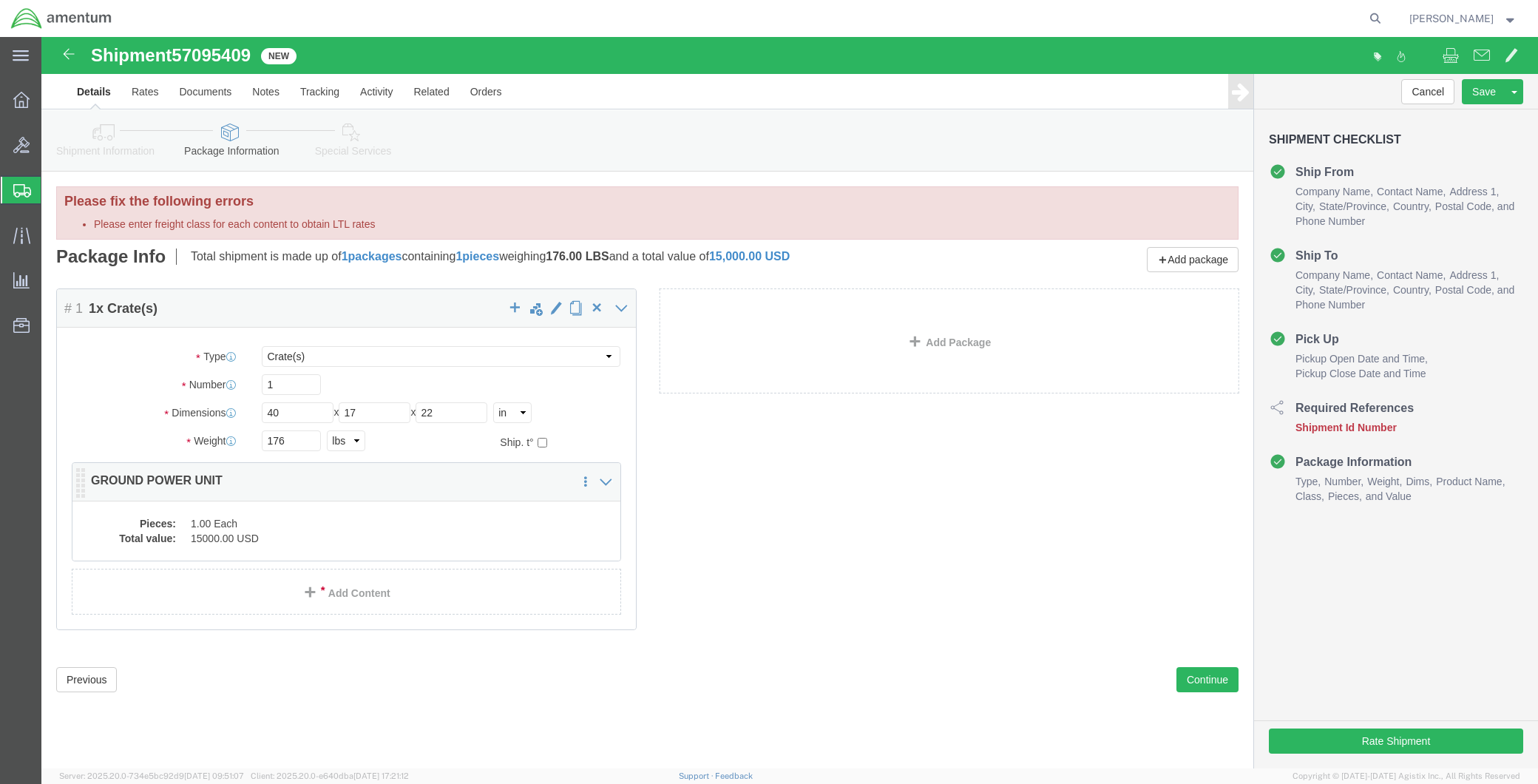
click dd "1.00 Each"
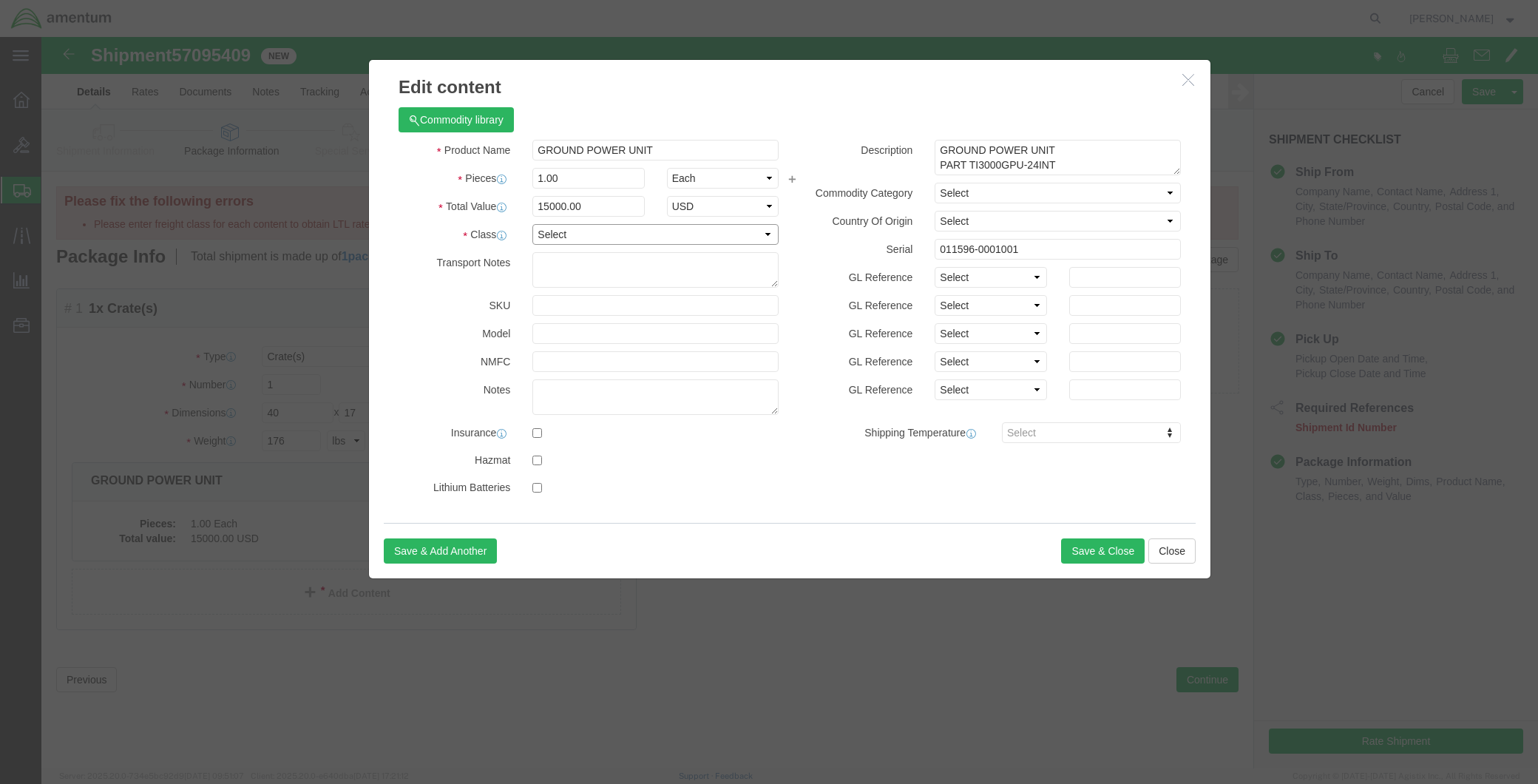
click select "Select 50 55 60 65 70 85 92.5 100 125 175 250 300 400"
select select "85"
click select "Select 50 55 60 65 70 85 92.5 100 125 175 250 300 400"
click button "Save & Close"
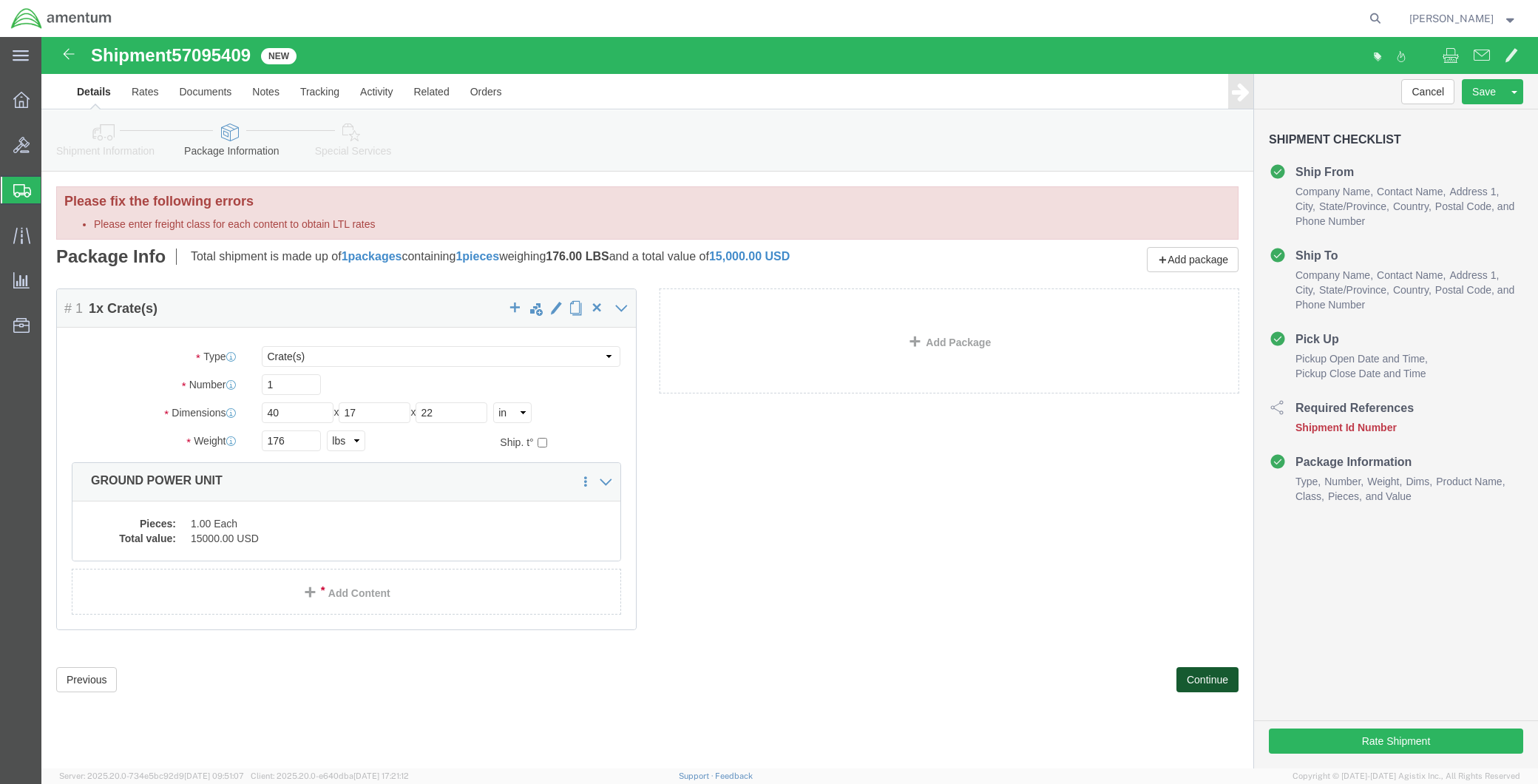
click button "Continue"
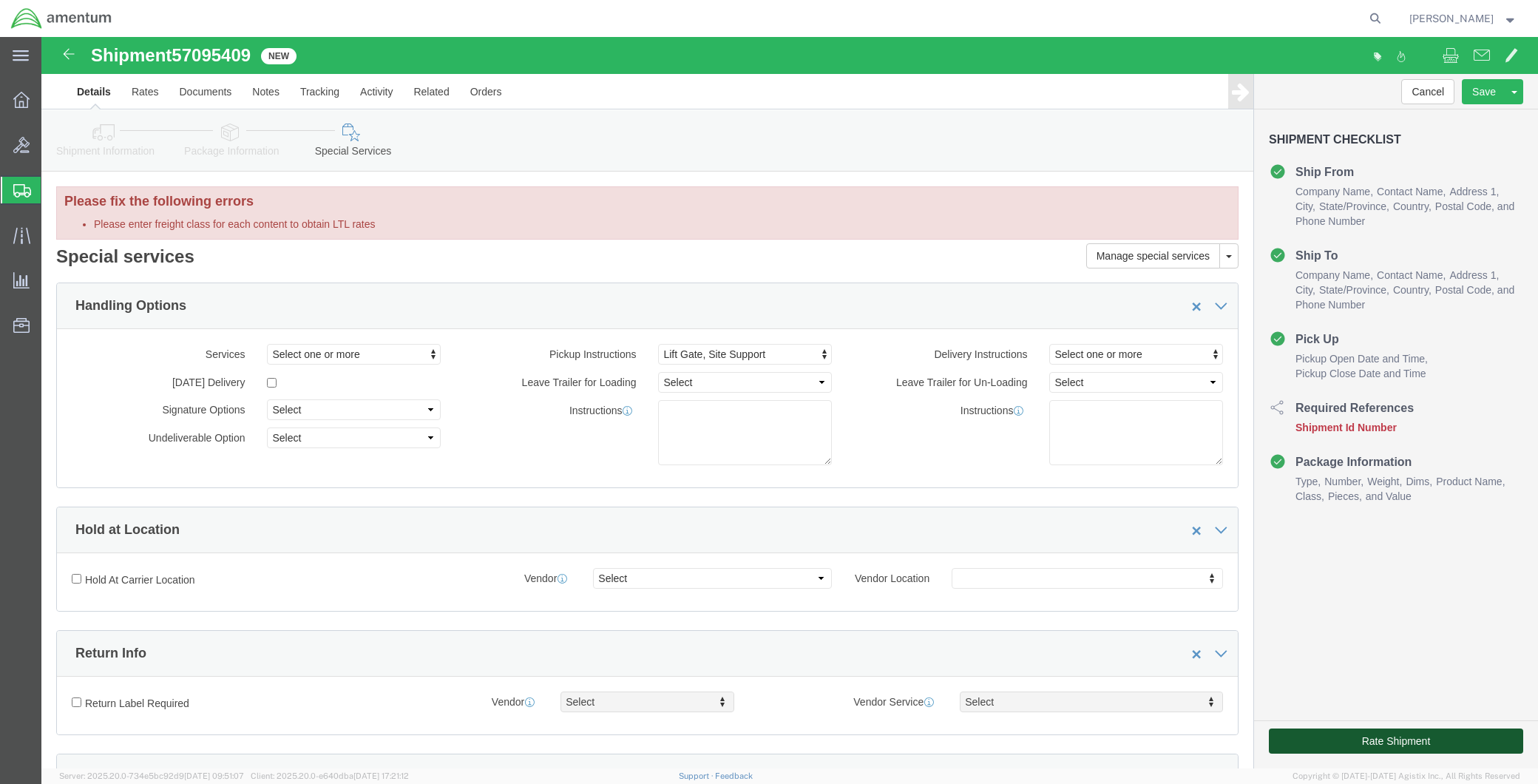
click button "Rate Shipment"
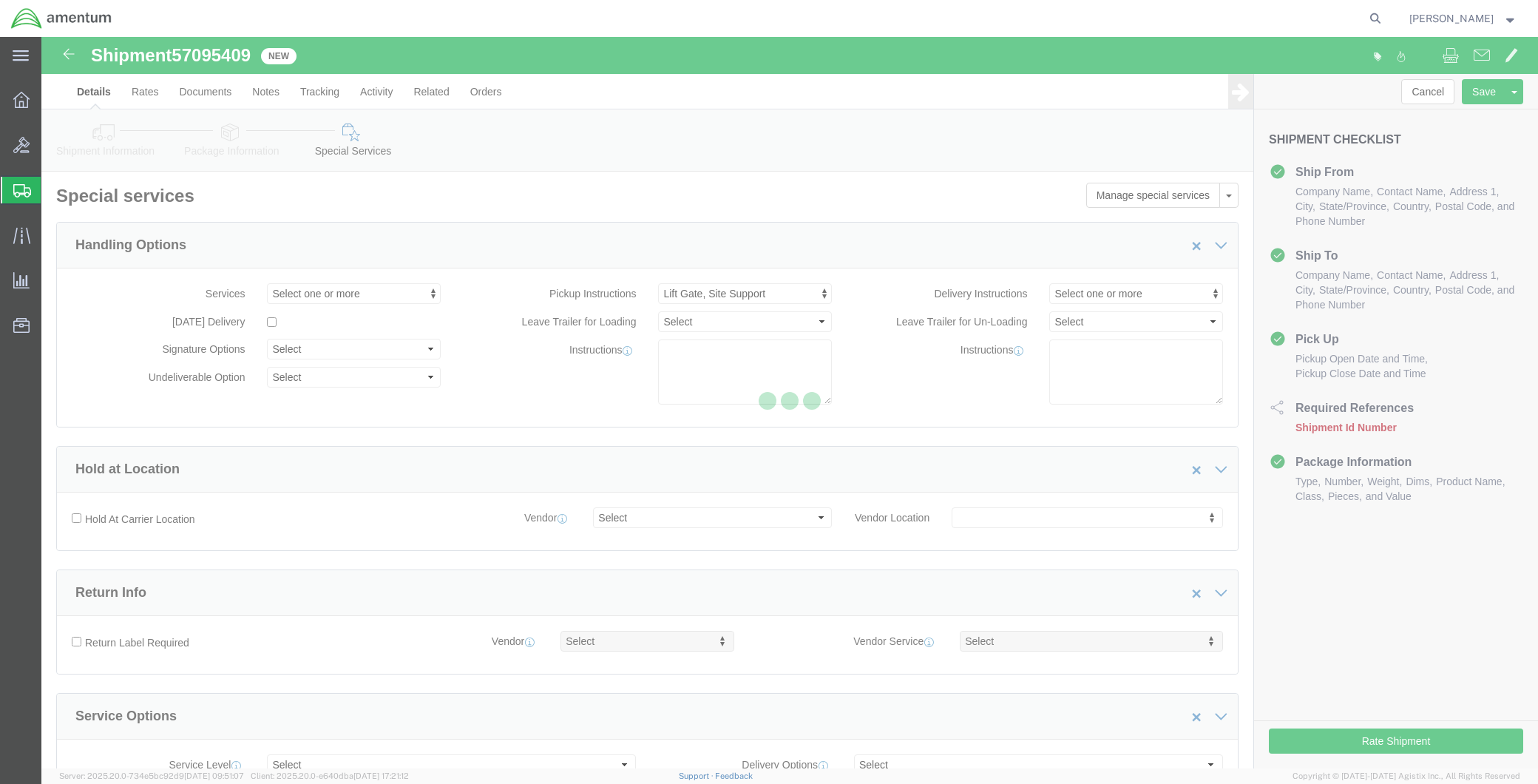
select select "49941"
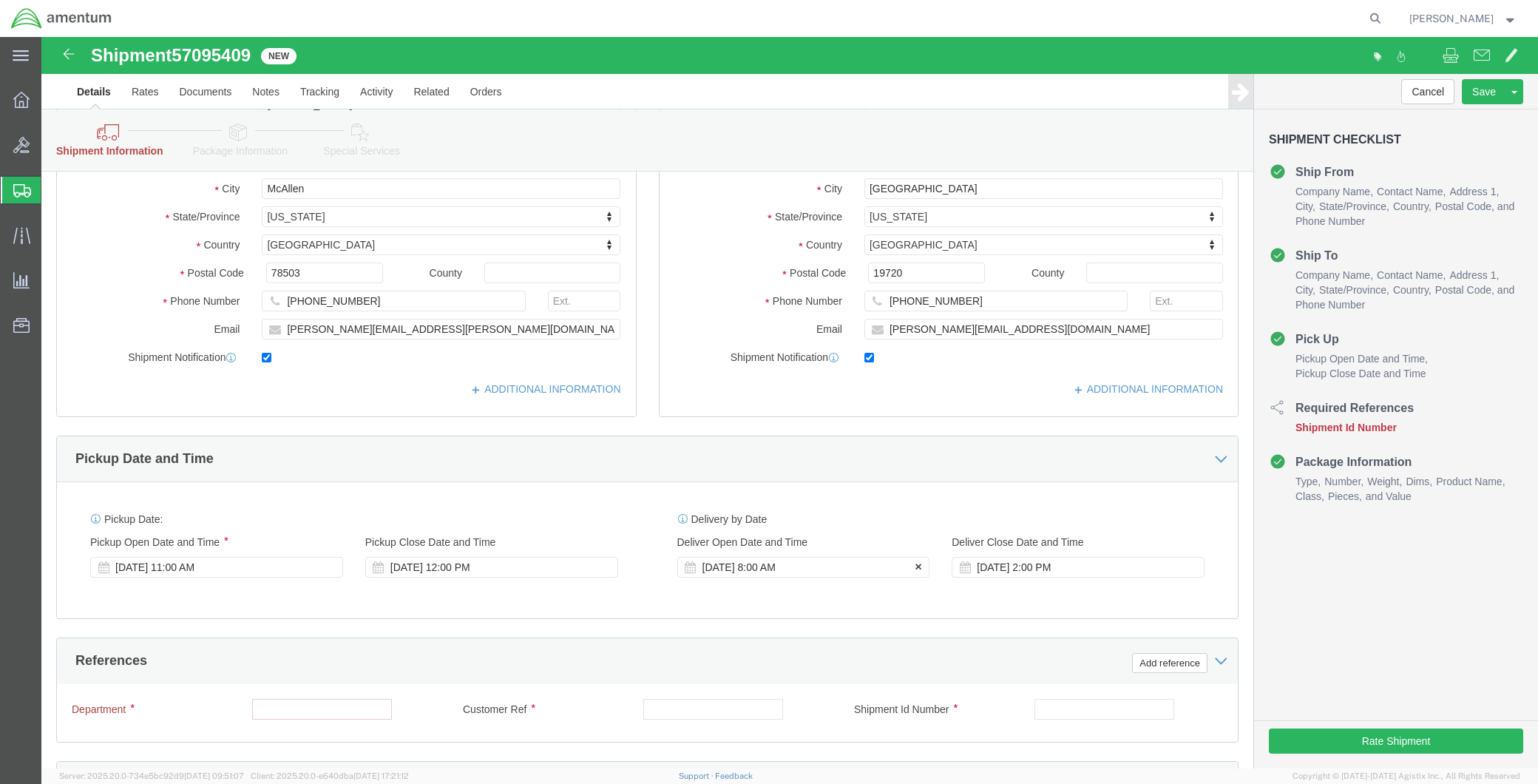
scroll to position [633, 0]
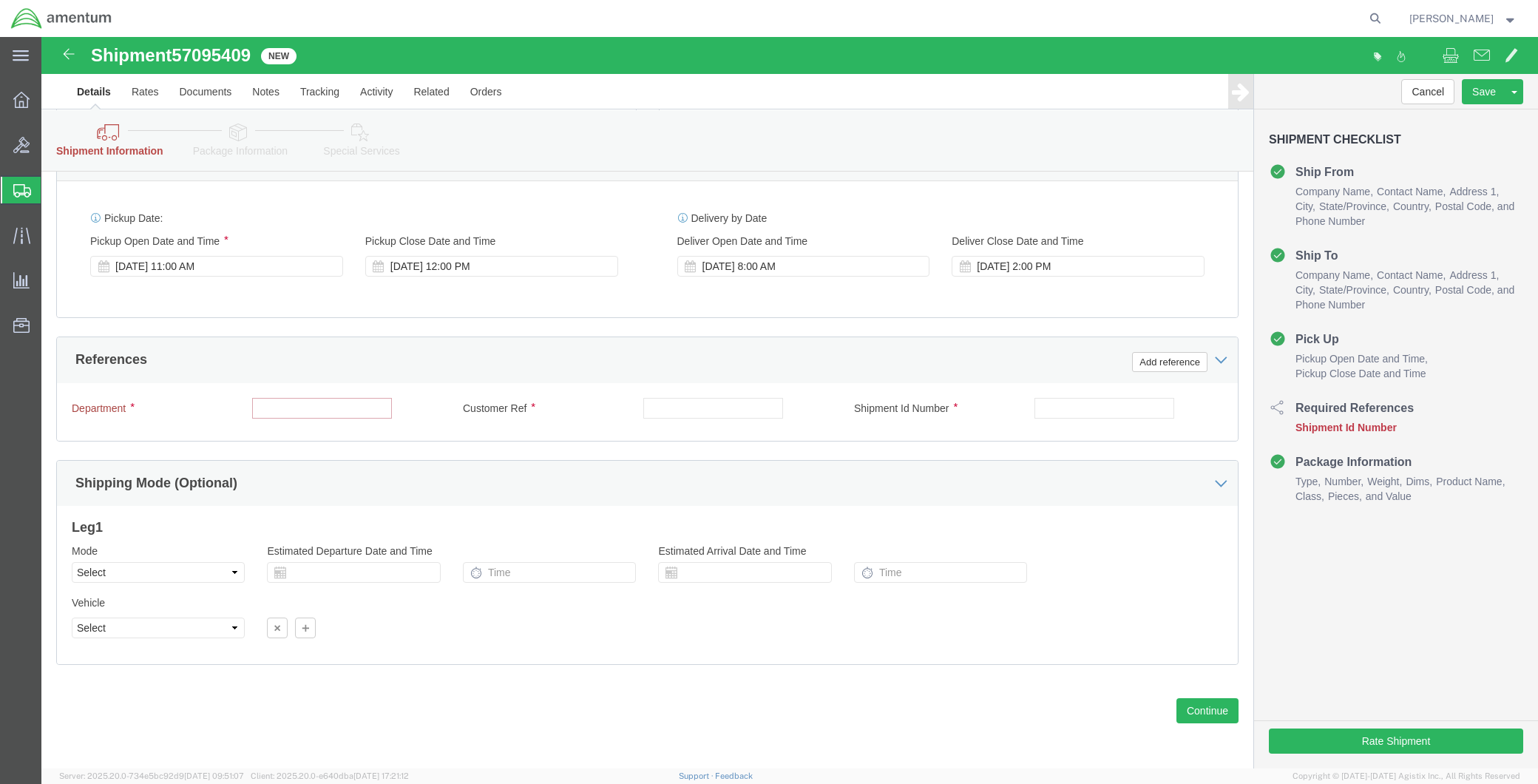
click input "text"
type input "CBP"
type input "CBP0045006"
click input "text"
drag, startPoint x: 1057, startPoint y: 368, endPoint x: 958, endPoint y: 368, distance: 99.0
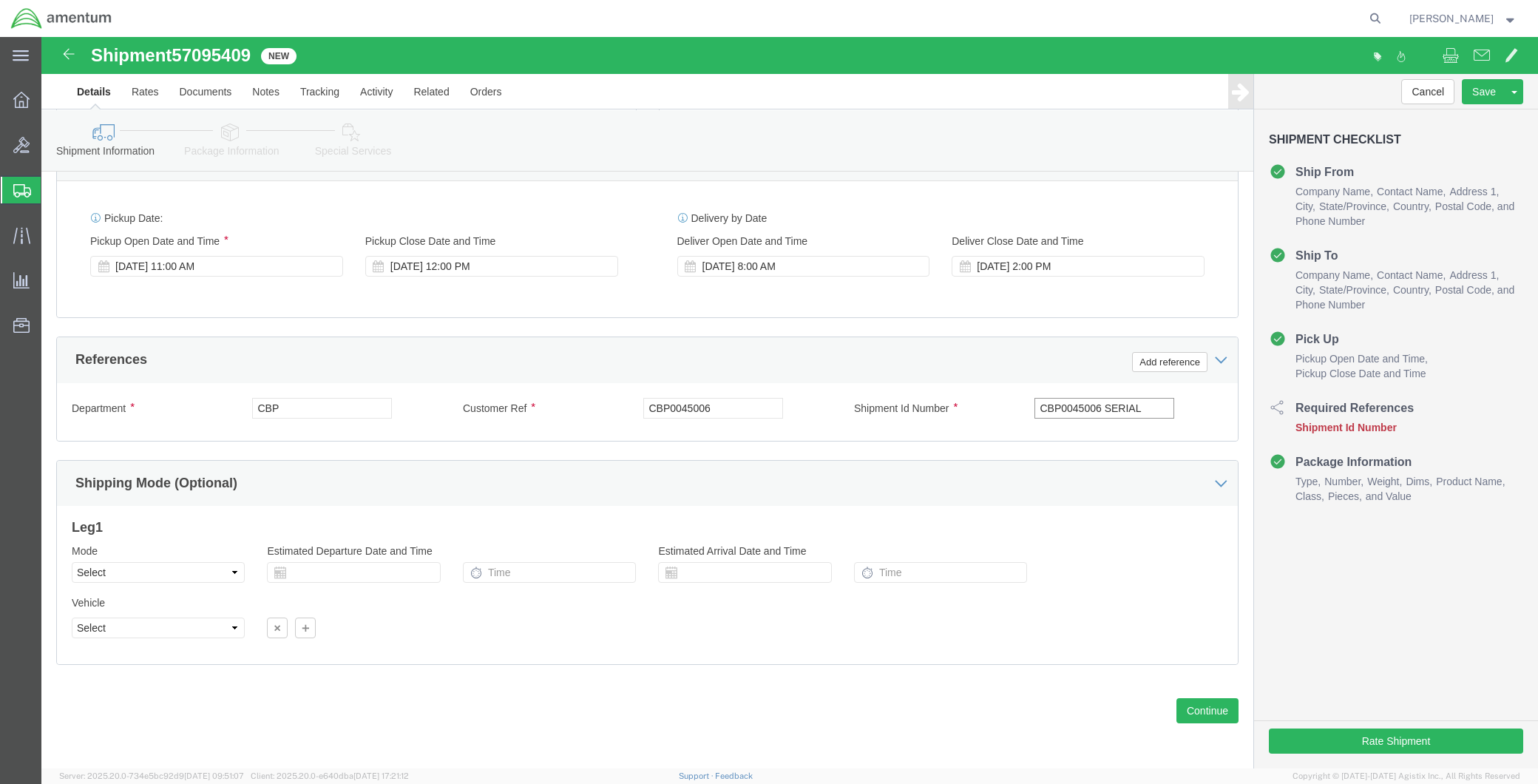
click div "Shipment Id Number CBP0045006 SERIAL"
click input "SERIAL"
paste input "011596-0001001"
click input "SERIAL 011596-0001001"
type input "SERIAL 011596-0001001"
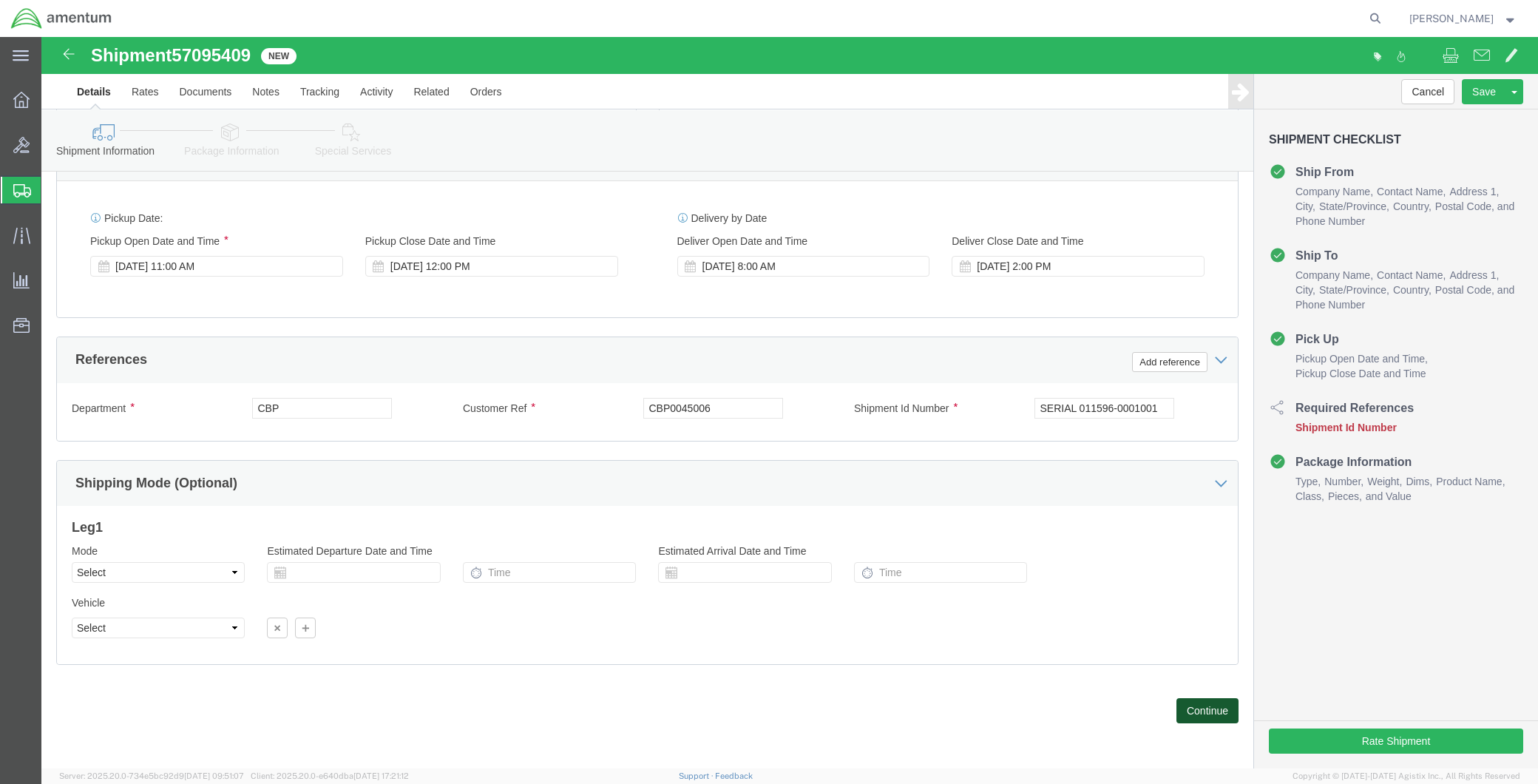
click button "Continue"
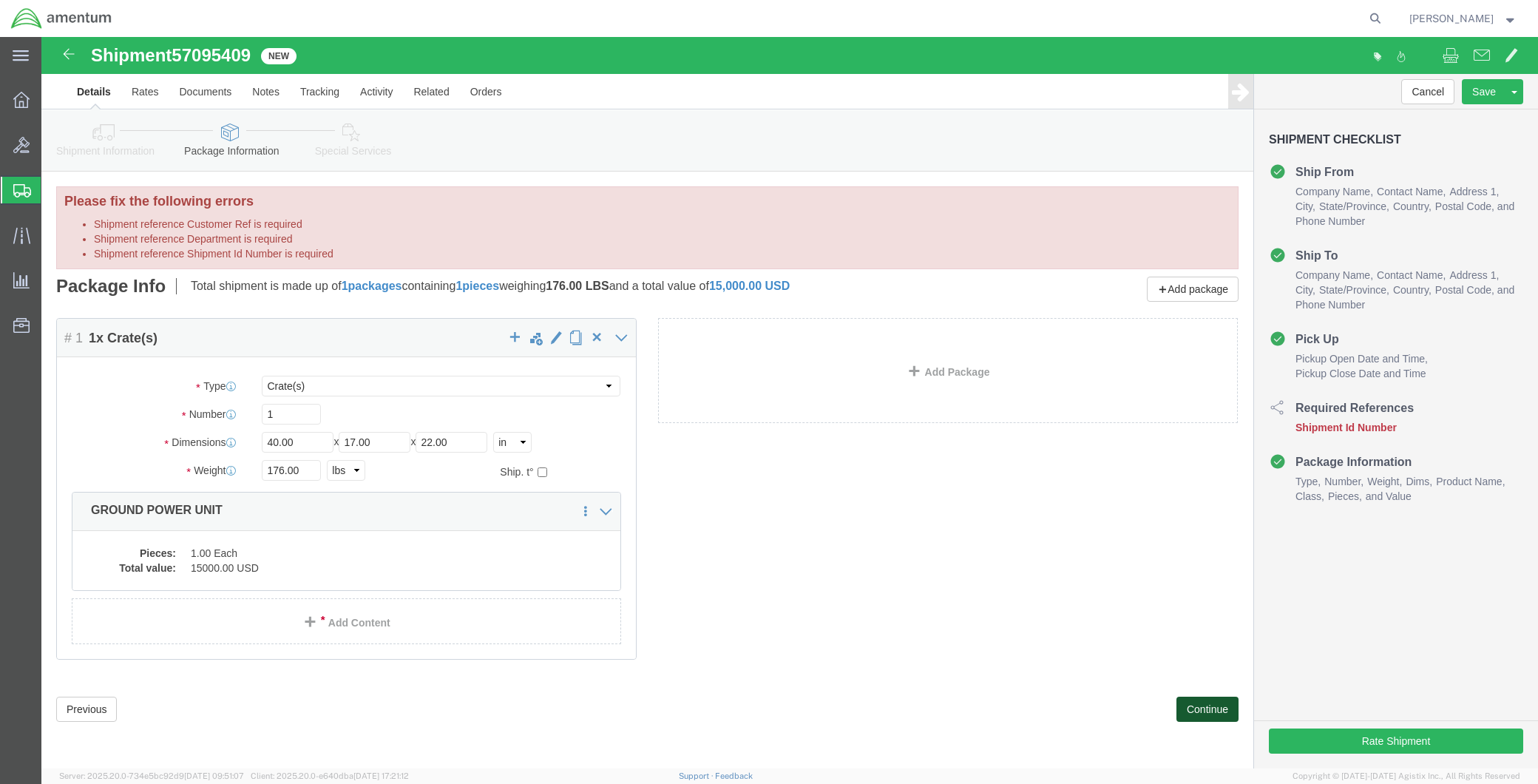
click button "Continue"
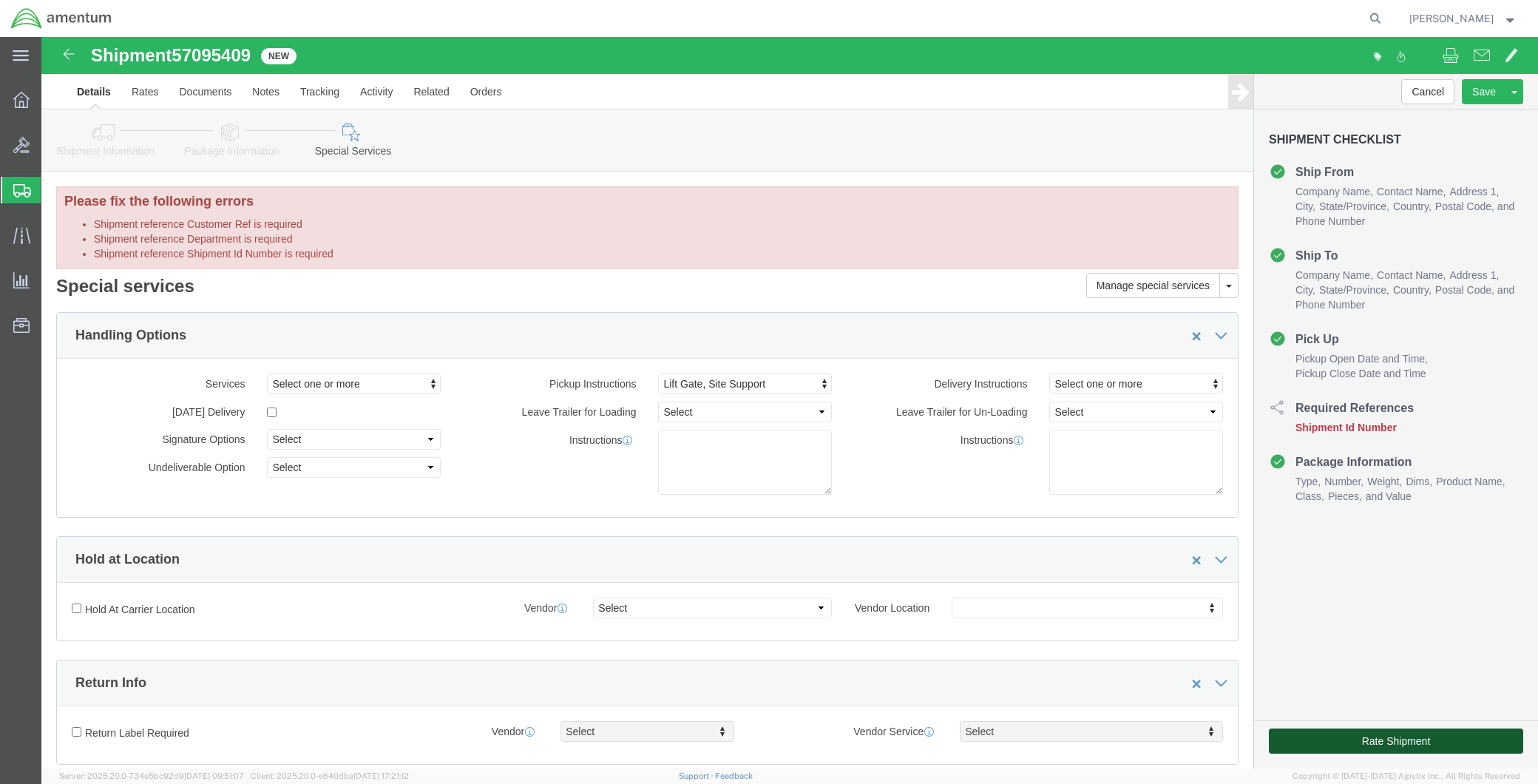
click button "Rate Shipment"
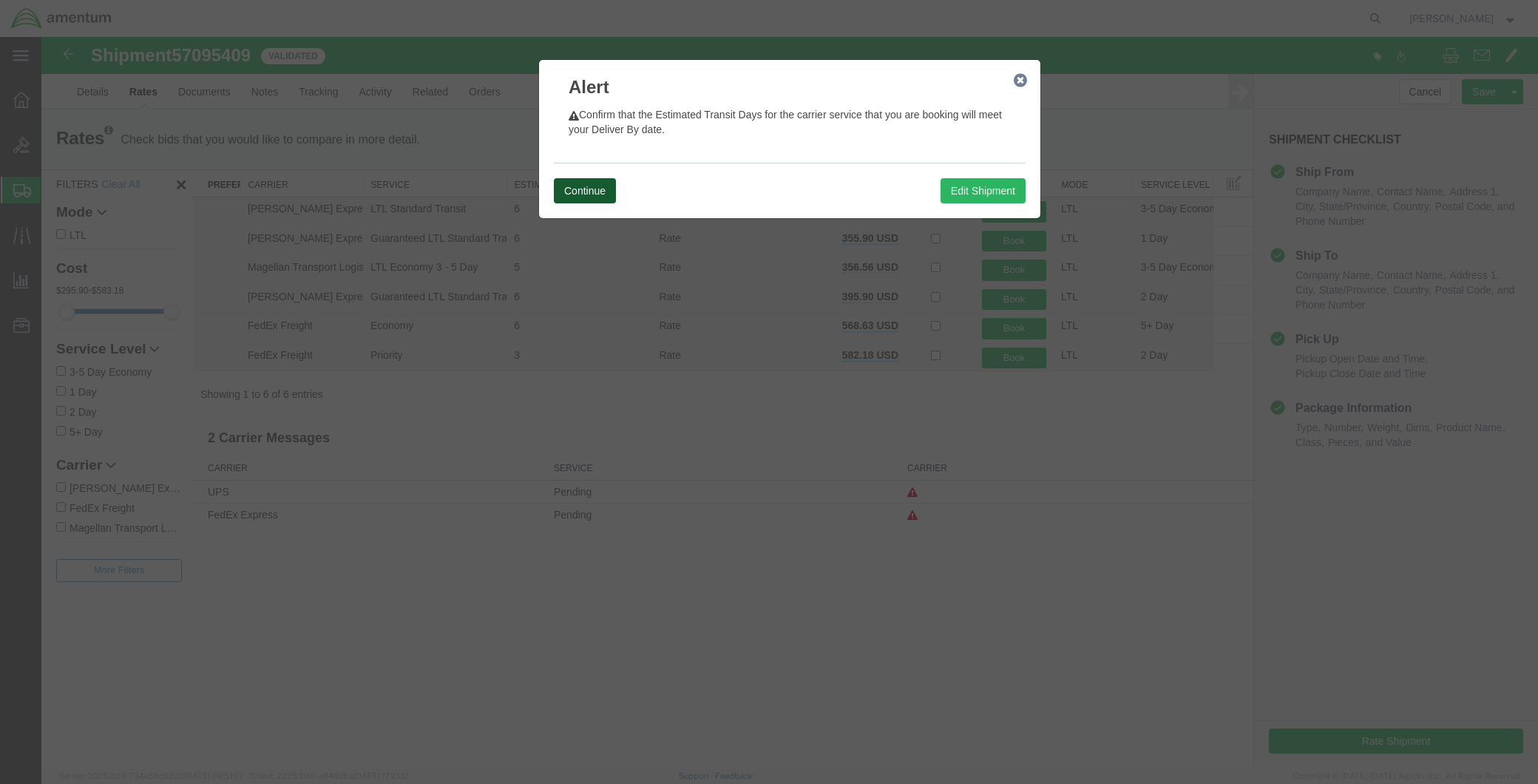
click at [598, 193] on button "Continue" at bounding box center [585, 190] width 62 height 25
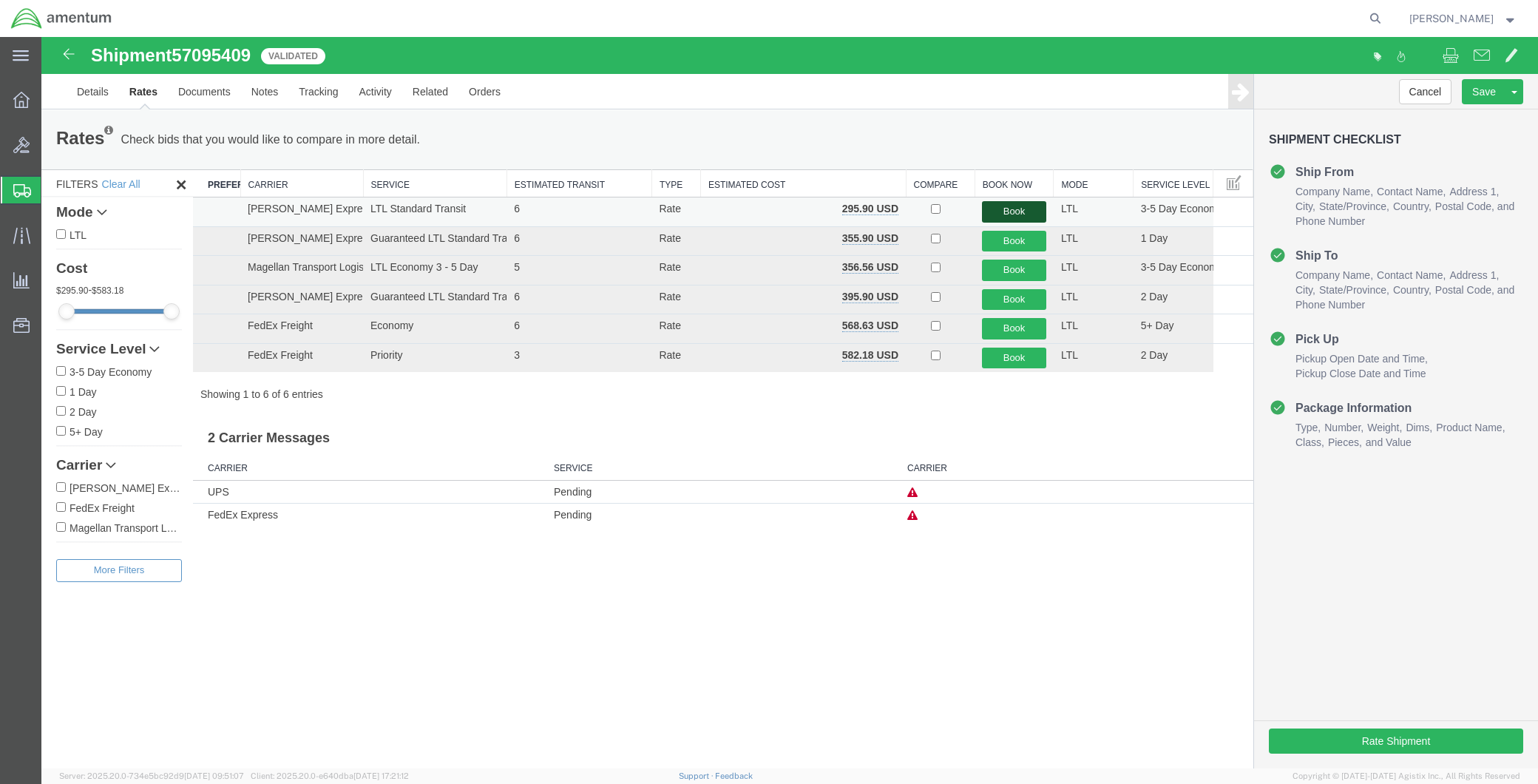
click at [1004, 211] on button "Book" at bounding box center [1014, 211] width 64 height 21
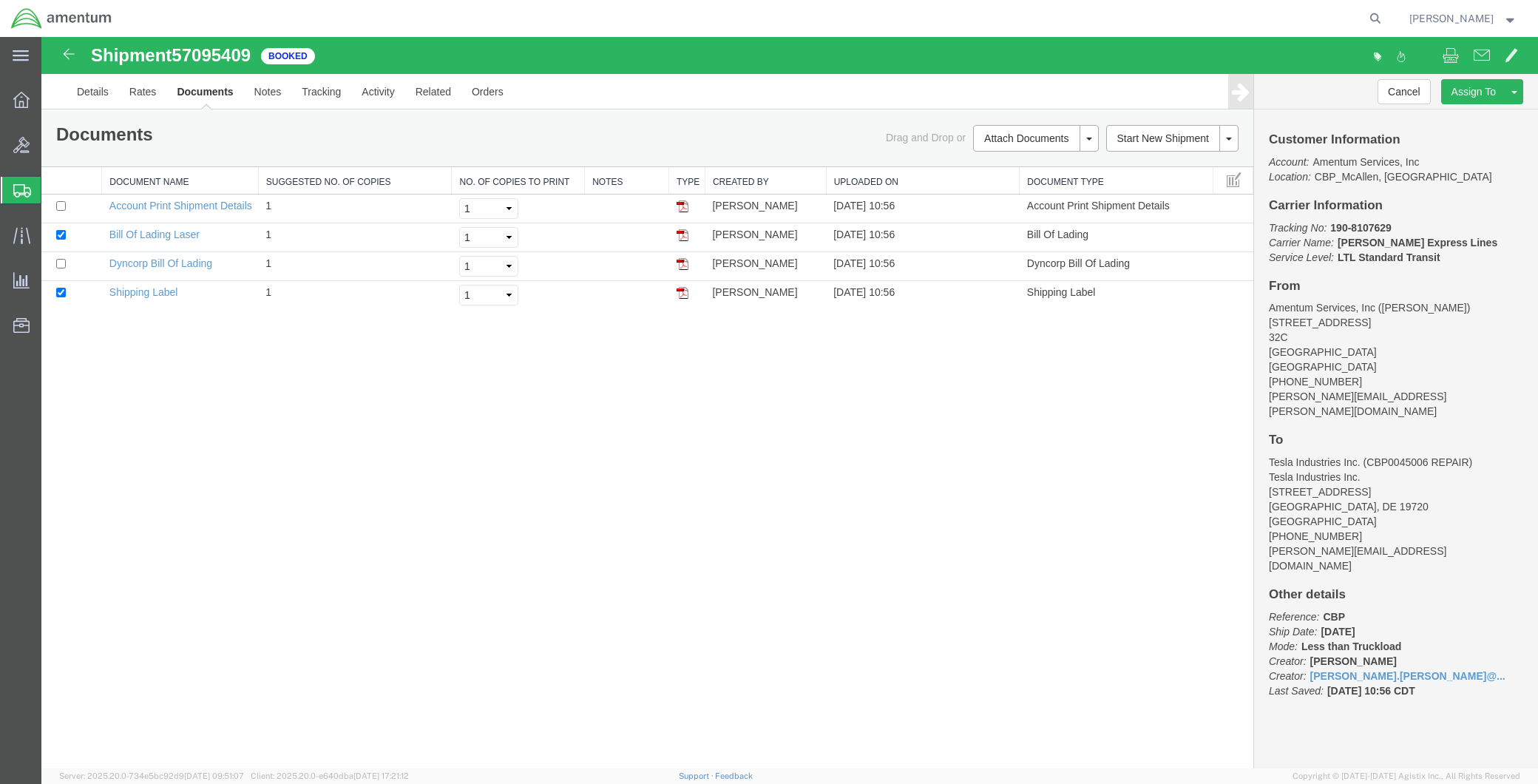
drag, startPoint x: 677, startPoint y: 292, endPoint x: 648, endPoint y: 356, distance: 70.3
click at [677, 292] on img at bounding box center [682, 293] width 12 height 12
click at [683, 237] on img at bounding box center [682, 235] width 12 height 12
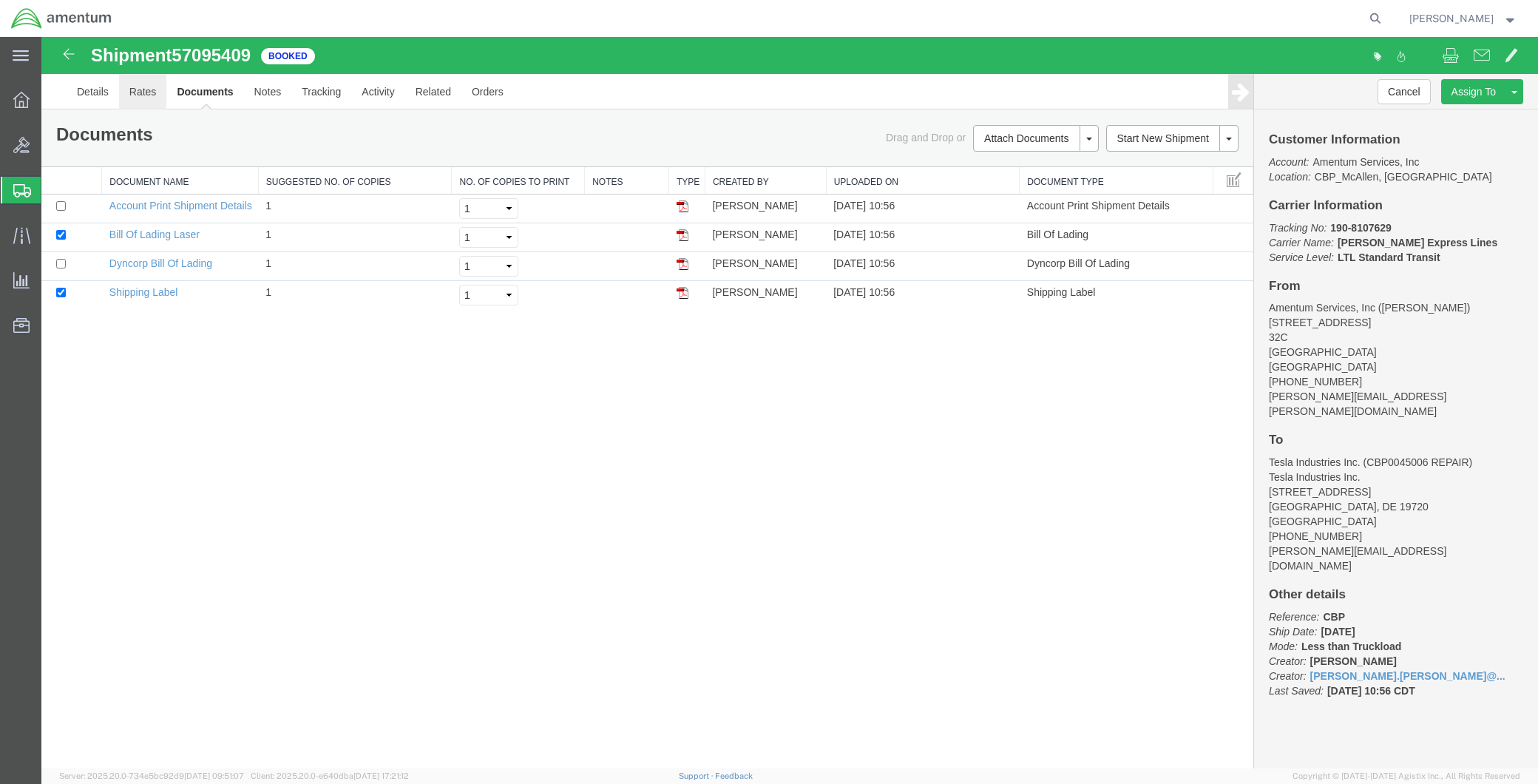
click at [148, 89] on link "Rates" at bounding box center [144, 91] width 48 height 35
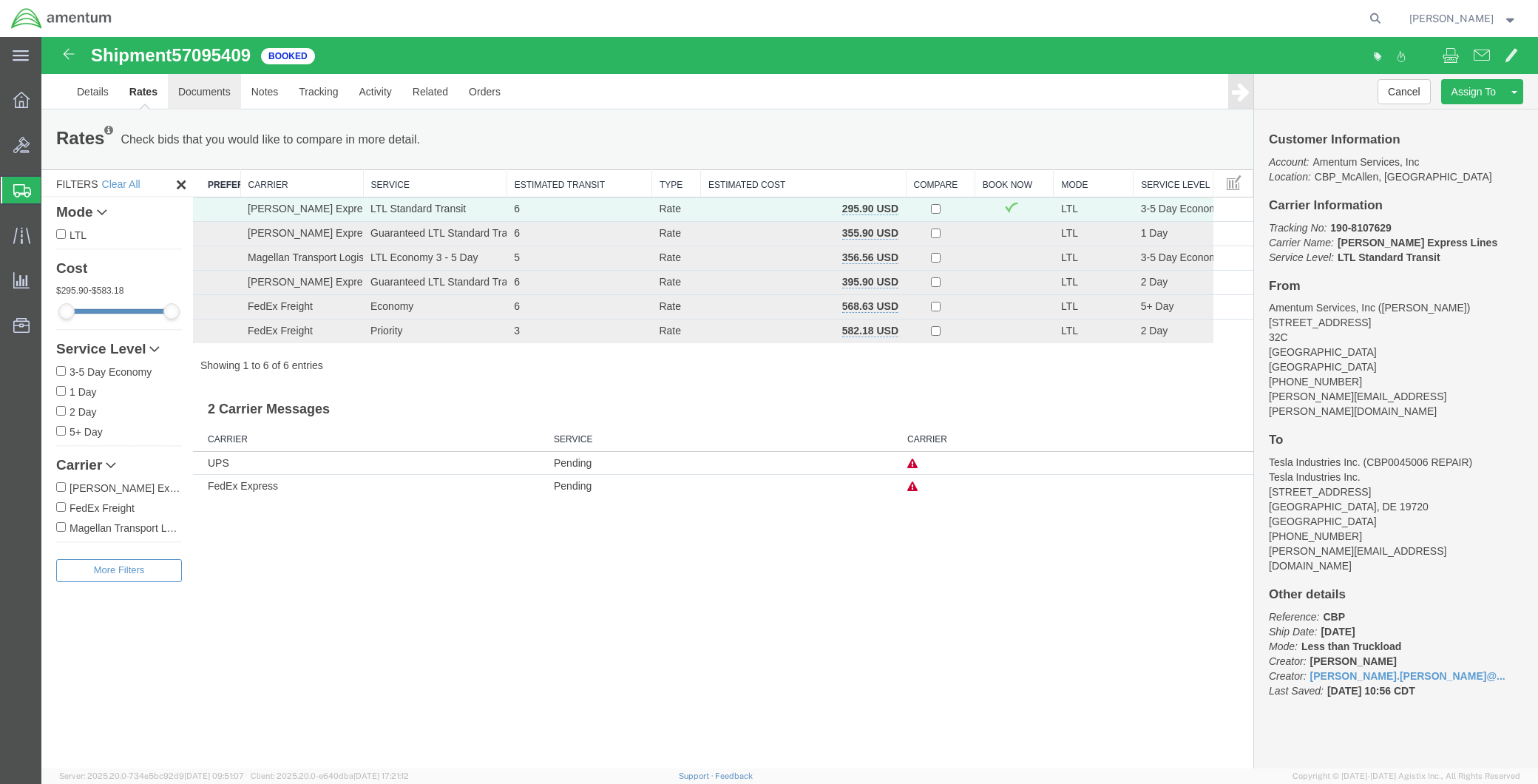
click at [198, 86] on link "Documents" at bounding box center [204, 91] width 73 height 35
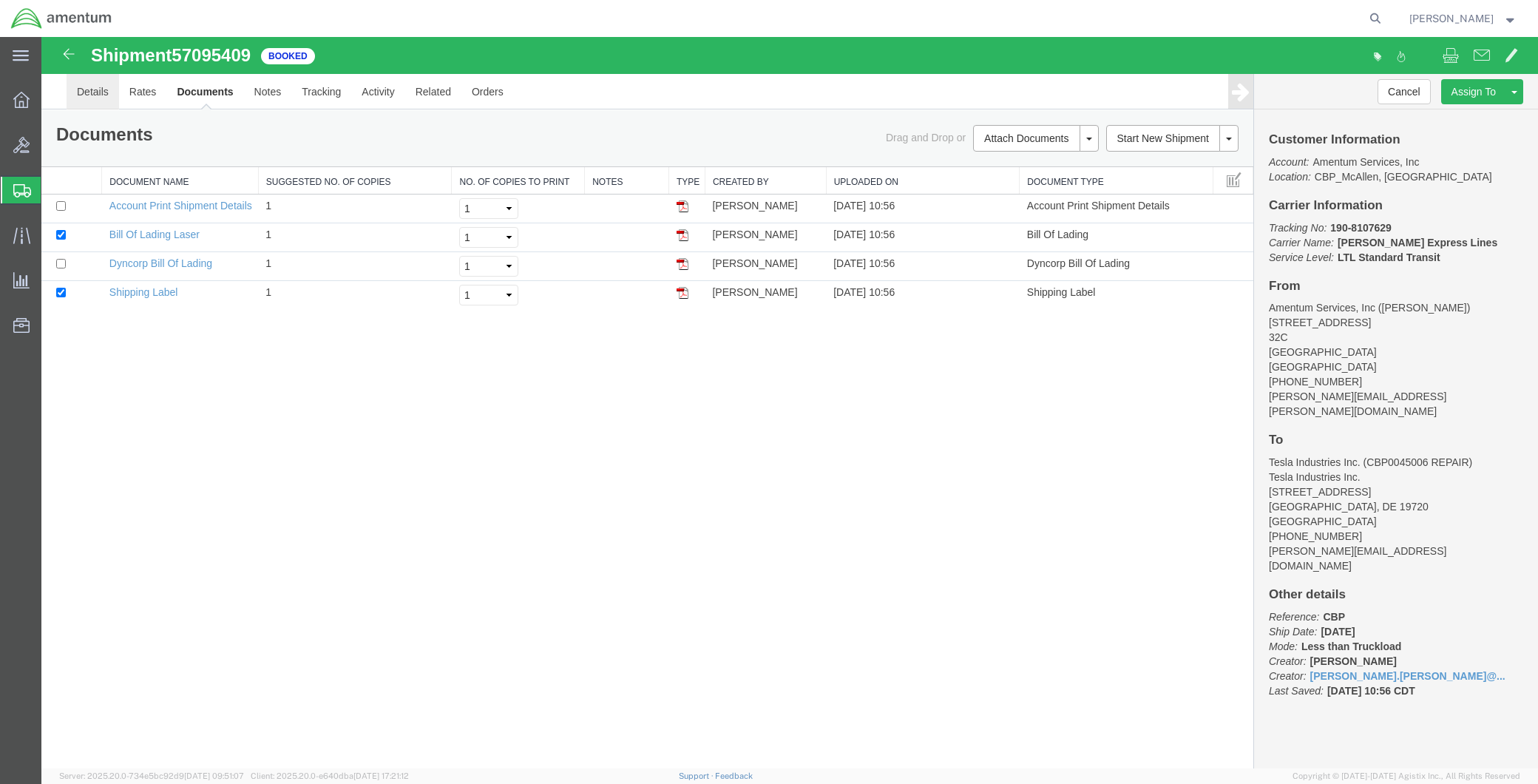
click at [96, 92] on link "Details" at bounding box center [92, 91] width 52 height 35
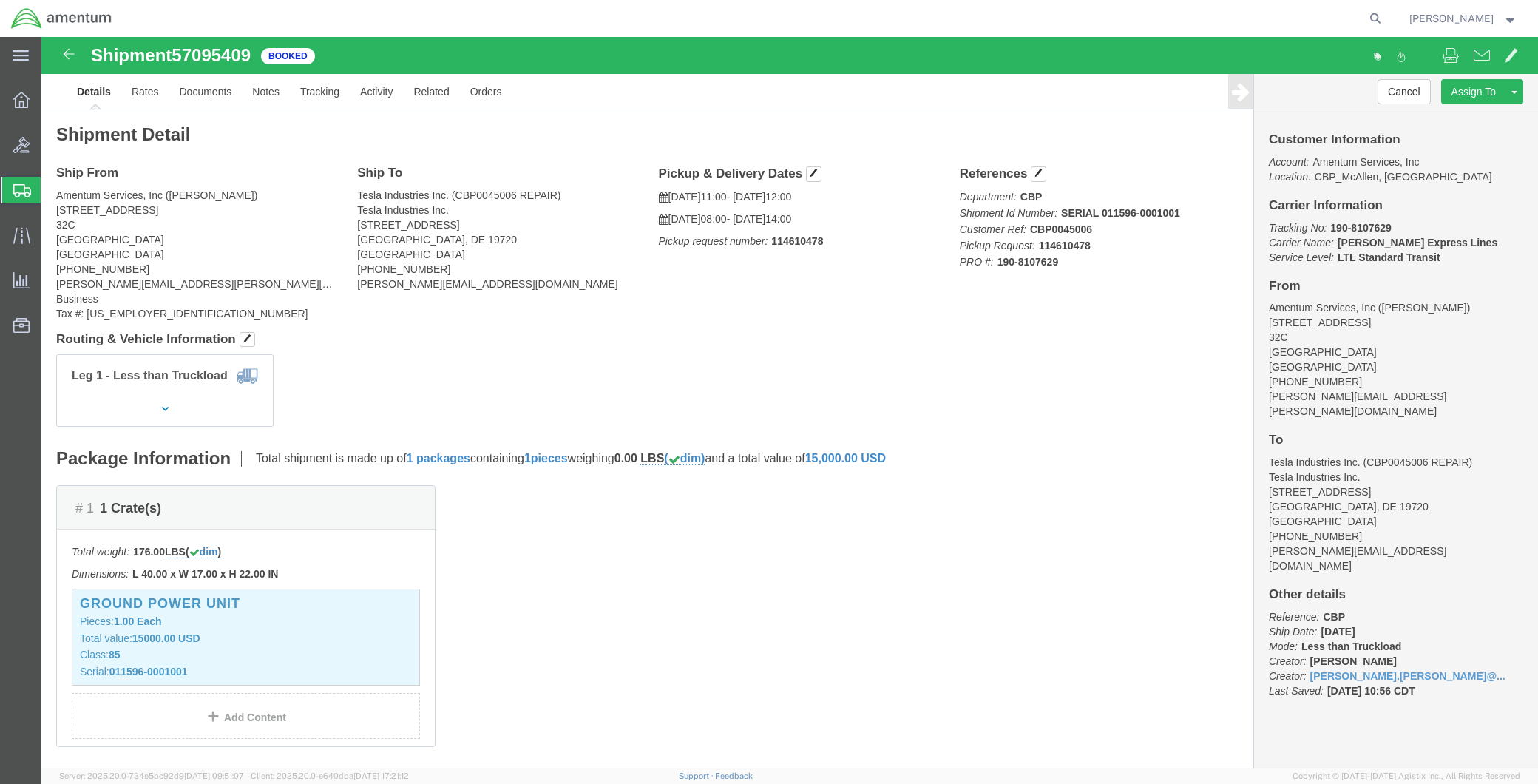
click p "Pickup request number: 114610478"
